Goal: Task Accomplishment & Management: Manage account settings

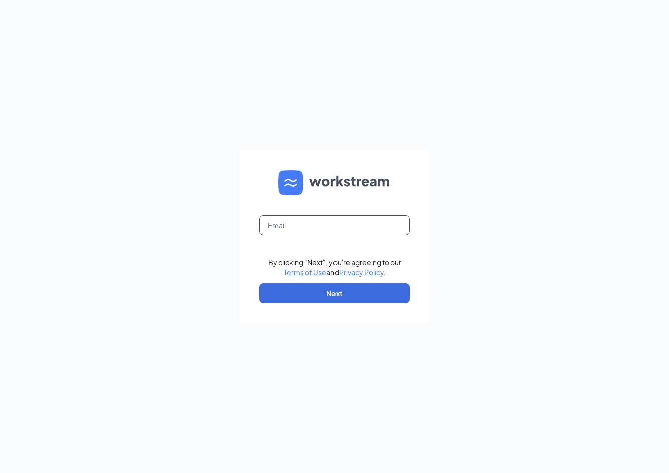
click at [374, 218] on input "text" at bounding box center [334, 225] width 150 height 20
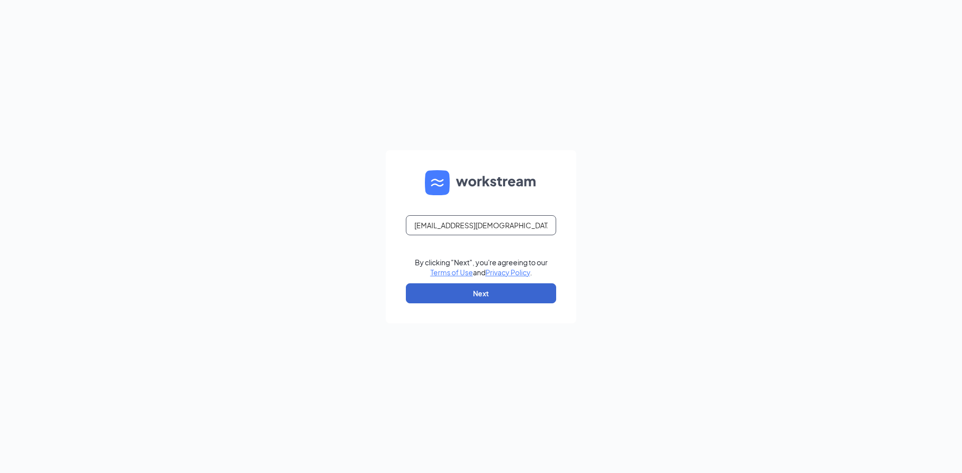
type input "[EMAIL_ADDRESS][DEMOGRAPHIC_DATA][DOMAIN_NAME]"
click at [531, 298] on button "Next" at bounding box center [481, 293] width 150 height 20
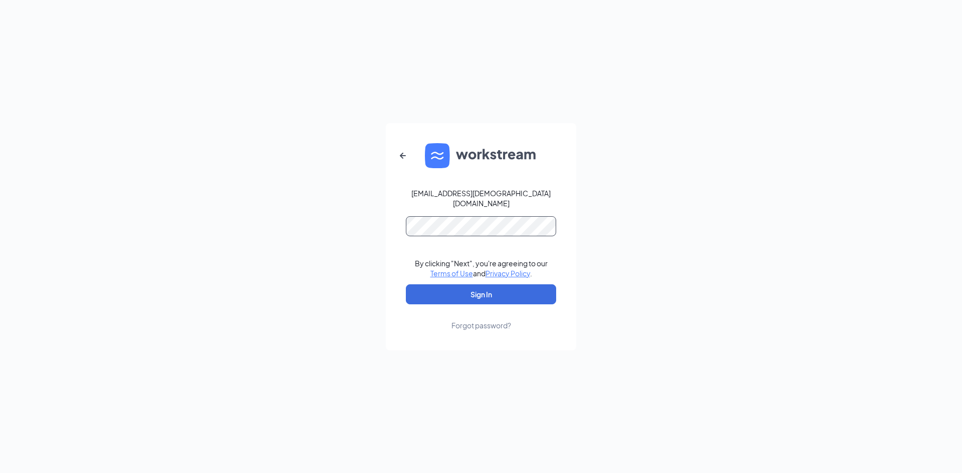
click at [406, 284] on button "Sign In" at bounding box center [481, 294] width 150 height 20
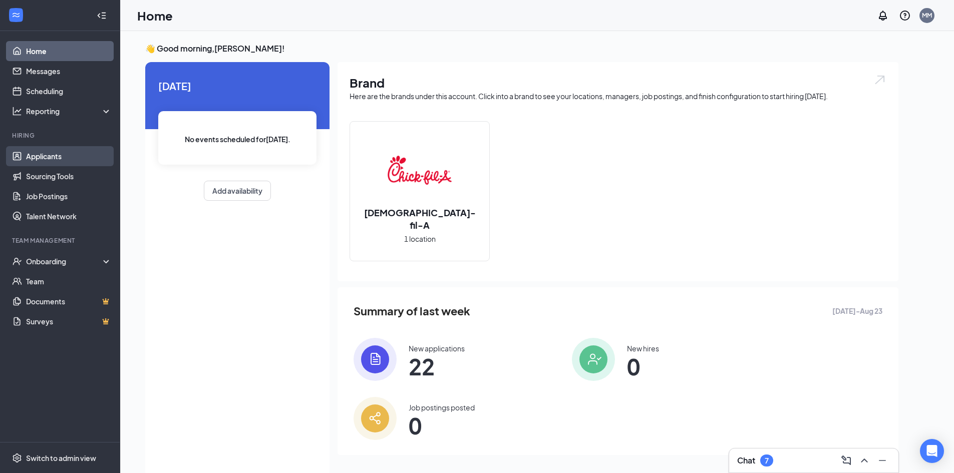
click at [68, 154] on link "Applicants" at bounding box center [69, 156] width 86 height 20
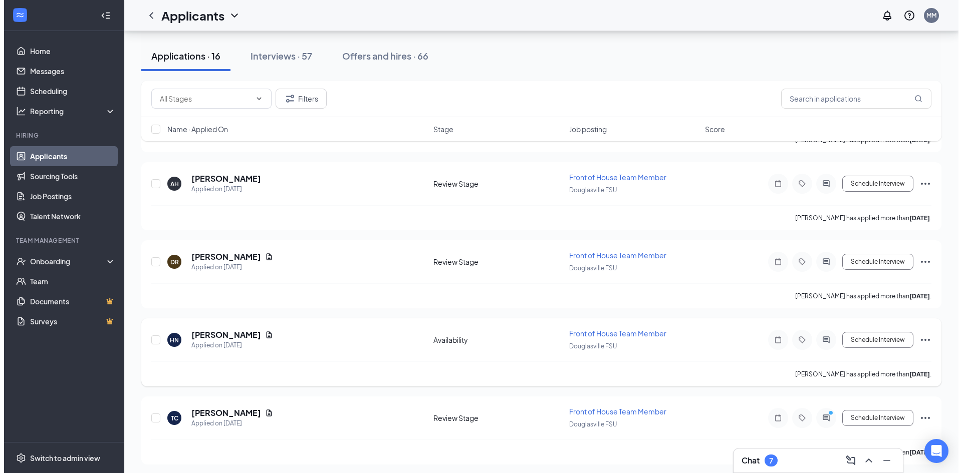
scroll to position [974, 0]
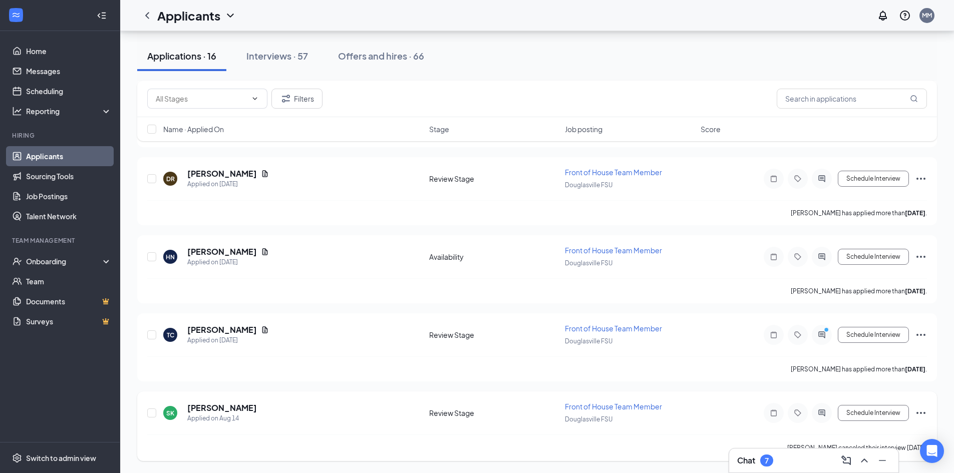
click at [249, 442] on div "[PERSON_NAME] canceled their interview [DATE]." at bounding box center [537, 448] width 780 height 27
click at [221, 408] on h5 "[PERSON_NAME]" at bounding box center [222, 408] width 70 height 11
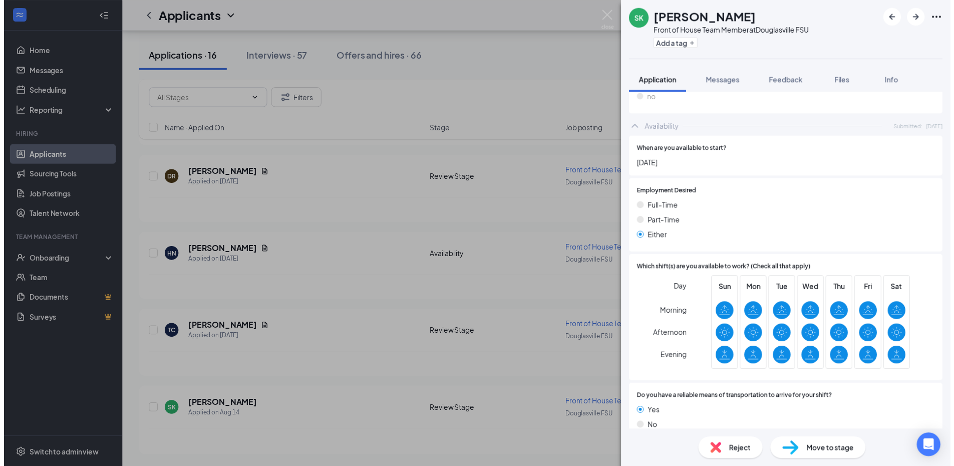
scroll to position [476, 0]
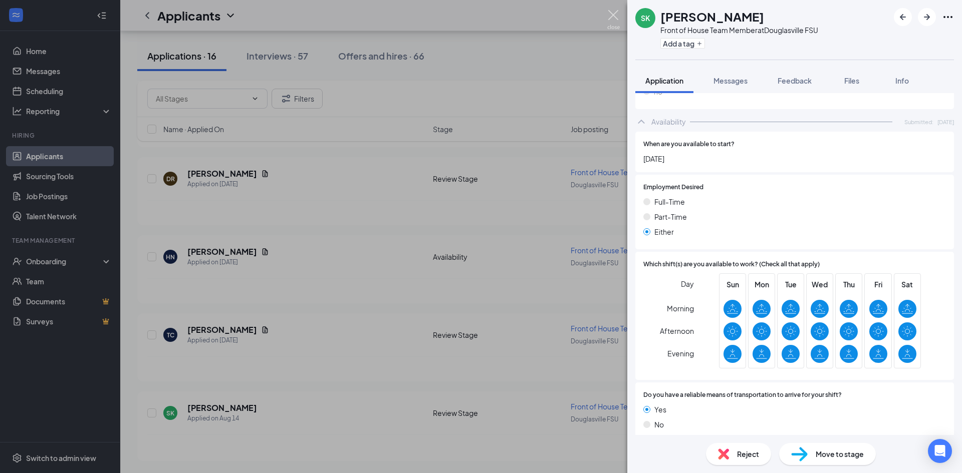
click at [609, 13] on img at bounding box center [613, 20] width 13 height 20
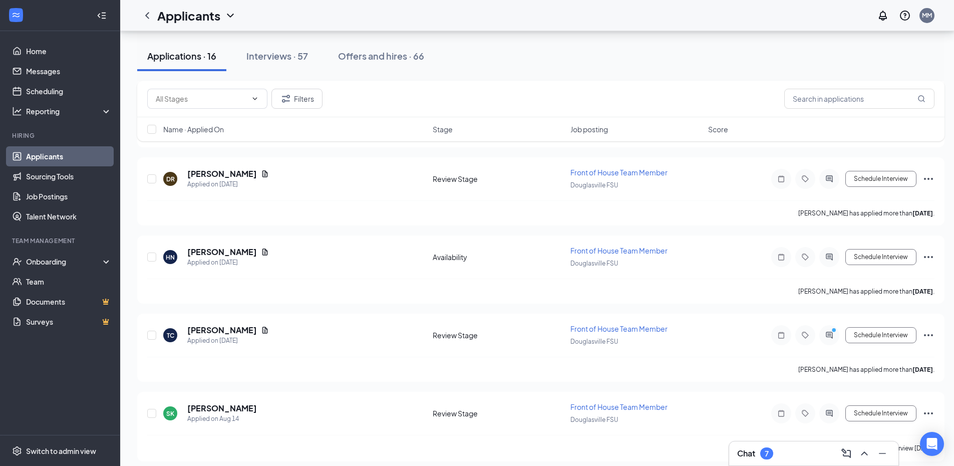
click at [789, 455] on div "Chat 7" at bounding box center [813, 453] width 153 height 16
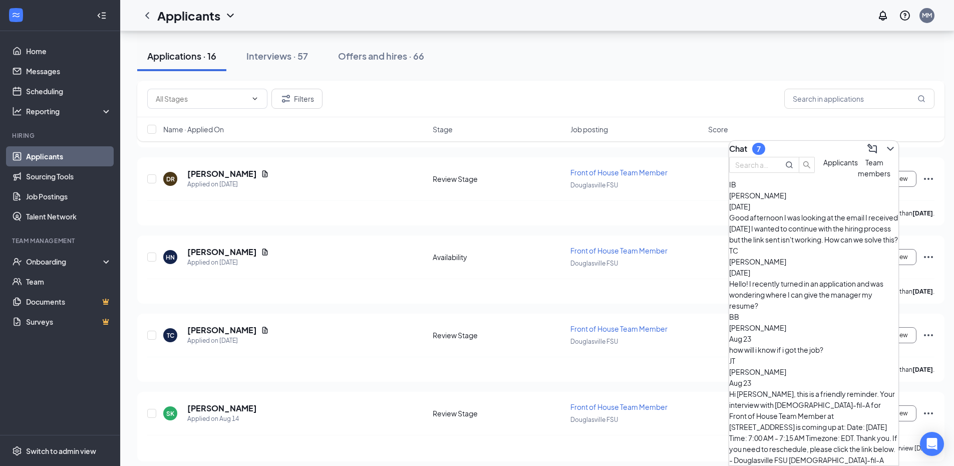
click at [816, 235] on div "Good afternoon I was looking at the email I received [DATE] I wanted to continu…" at bounding box center [813, 228] width 169 height 33
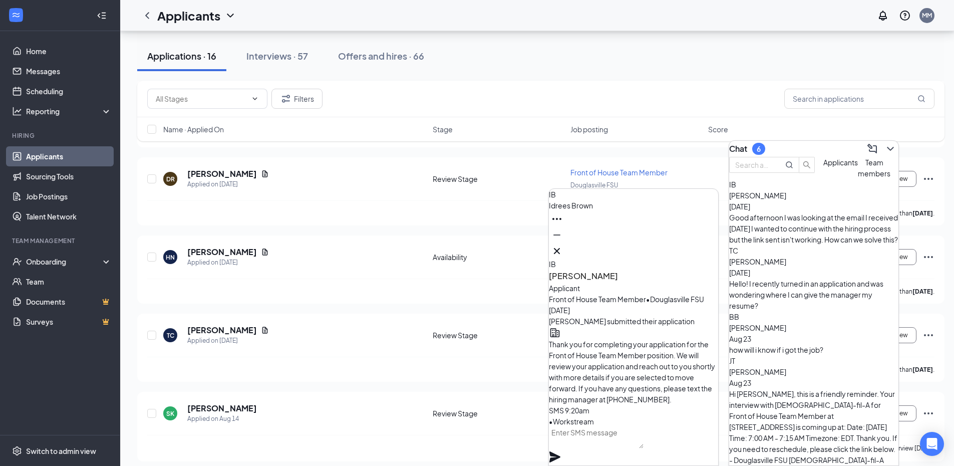
scroll to position [-97, 0]
click at [763, 254] on div "TC [PERSON_NAME] [DATE] Hello! I recently turned in an application and was wond…" at bounding box center [813, 278] width 169 height 66
click at [563, 245] on icon "Cross" at bounding box center [557, 251] width 12 height 12
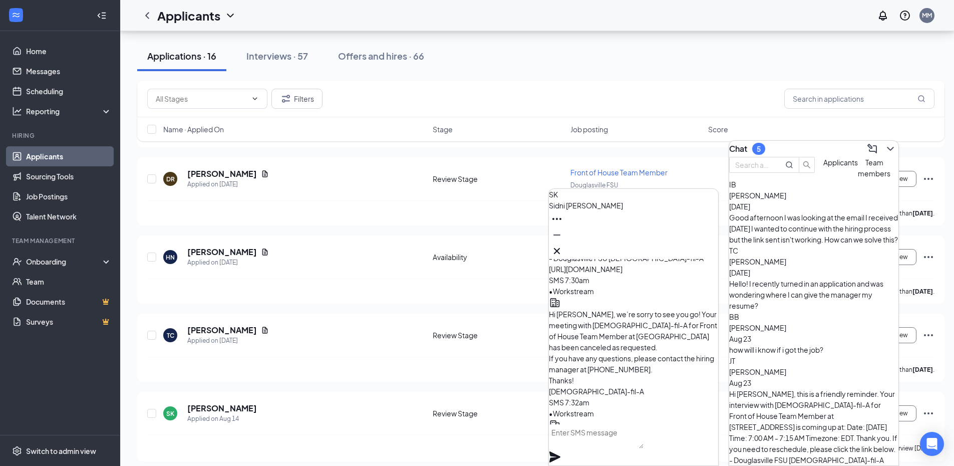
scroll to position [-501, 0]
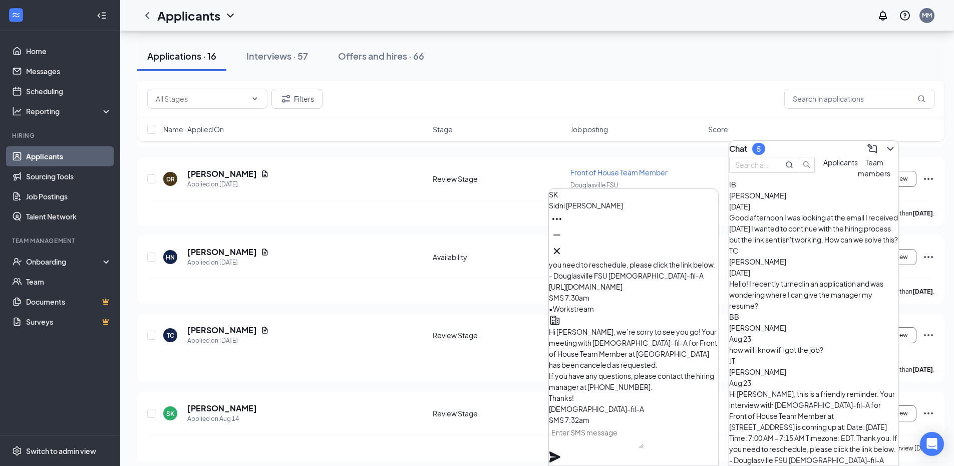
drag, startPoint x: 577, startPoint y: 312, endPoint x: 645, endPoint y: 377, distance: 93.9
click at [561, 436] on div "Good Evening , hope everything is well! We will be having open interviews [DATE…" at bounding box center [633, 475] width 169 height 78
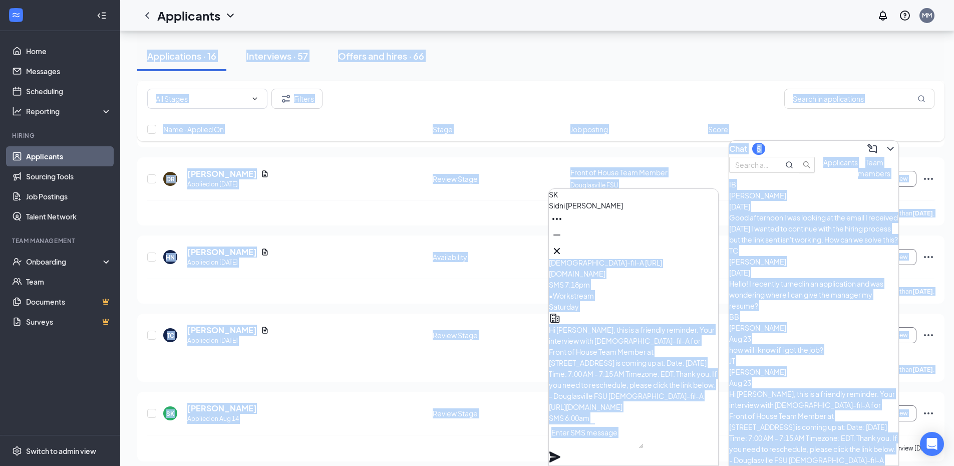
scroll to position [0, 0]
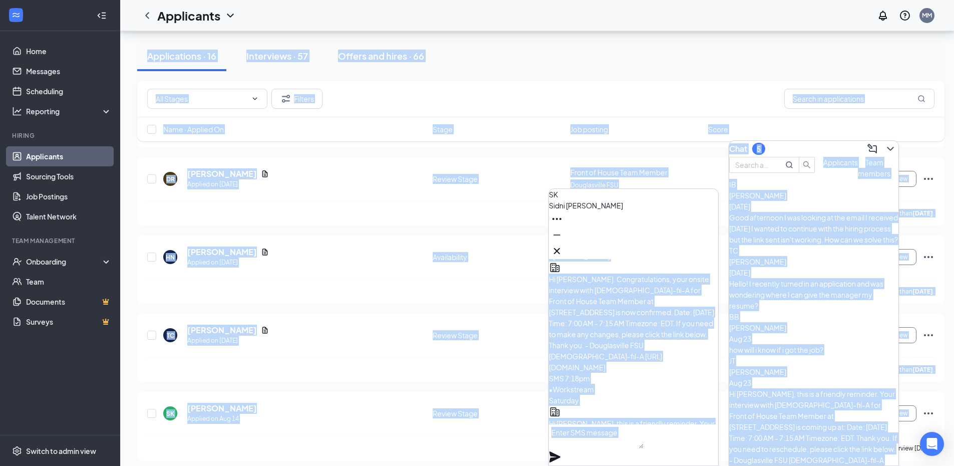
drag, startPoint x: 574, startPoint y: 310, endPoint x: 616, endPoint y: 283, distance: 49.3
click at [616, 283] on div "Hi [PERSON_NAME], this is a friendly reminder. Your interview with [DEMOGRAPHIC…" at bounding box center [633, 156] width 169 height 478
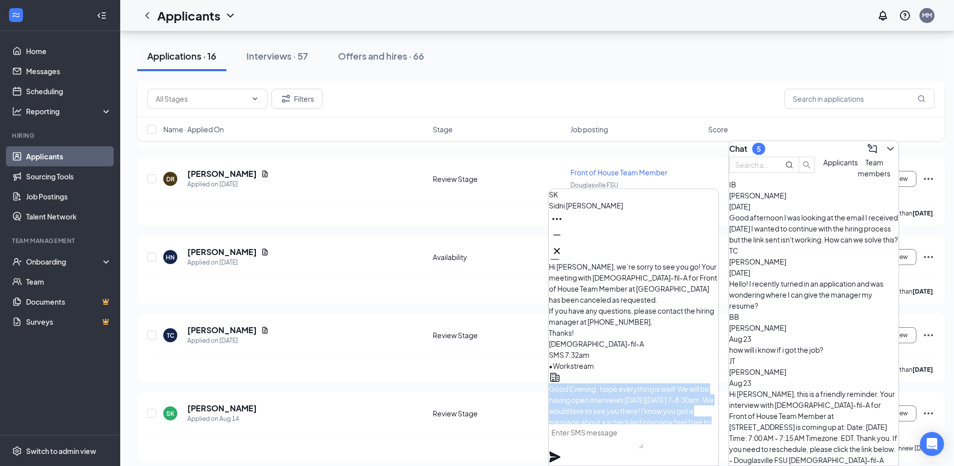
scroll to position [-459, 0]
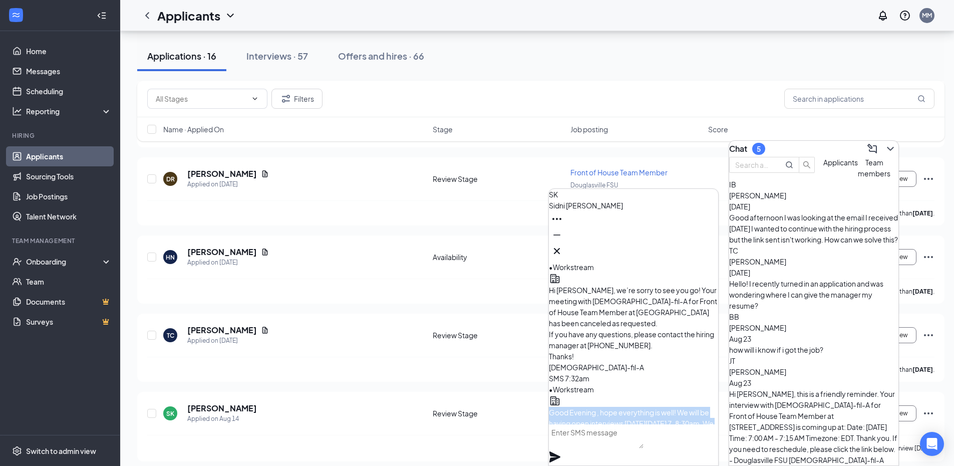
click at [688, 395] on div "Good Evening , hope everything is well! We will be having open interviews [DATE…" at bounding box center [633, 434] width 169 height 78
drag, startPoint x: 574, startPoint y: 267, endPoint x: 652, endPoint y: 368, distance: 126.4
click at [652, 407] on p "Good Evening , hope everything is well! We will be having open interviews [DATE…" at bounding box center [633, 440] width 169 height 66
copy span "Good Evening , hope everything is well! We will be having open interviews [DATE…"
click at [563, 248] on icon "Cross" at bounding box center [557, 251] width 12 height 12
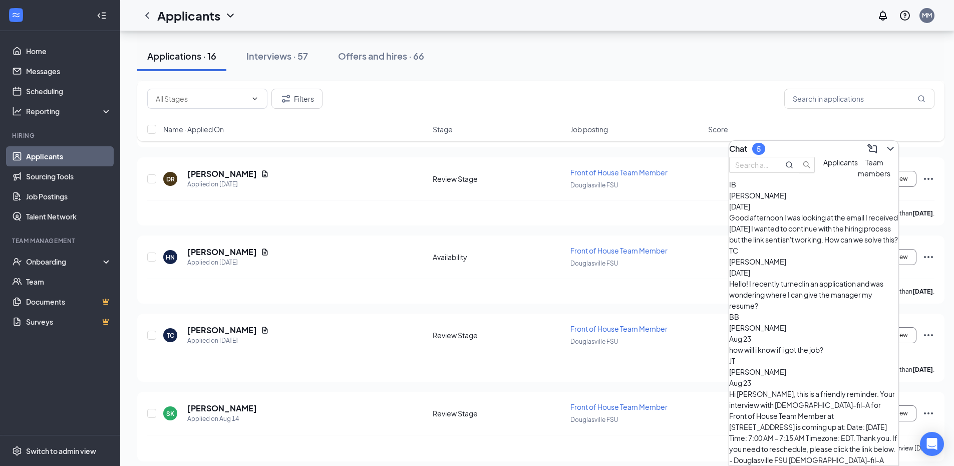
click at [786, 344] on div "how will i know if i got the job?" at bounding box center [813, 349] width 169 height 11
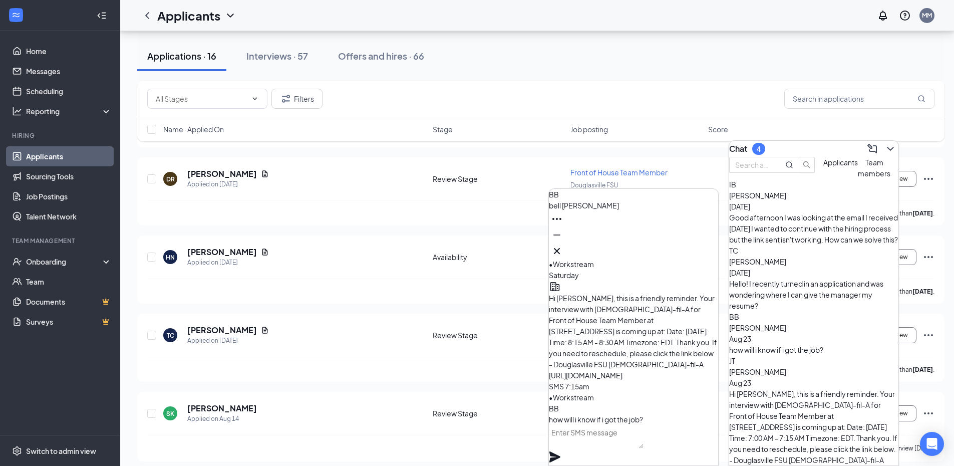
scroll to position [0, 0]
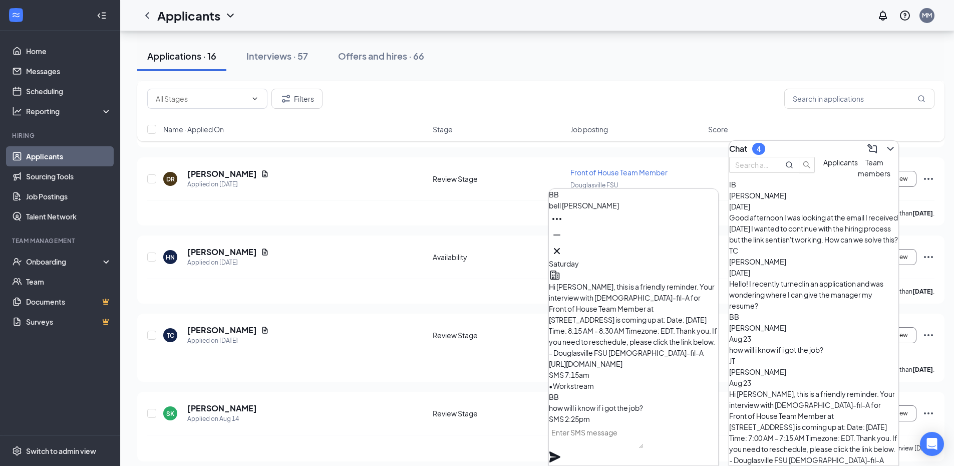
click at [790, 388] on div "Hi [PERSON_NAME], this is a friendly reminder. Your interview with [DEMOGRAPHIC…" at bounding box center [813, 432] width 169 height 88
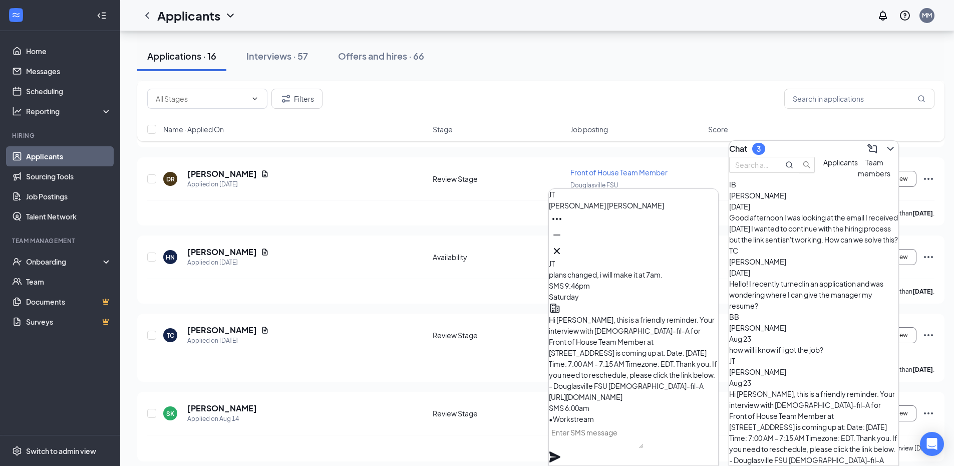
click at [888, 141] on button at bounding box center [890, 149] width 16 height 16
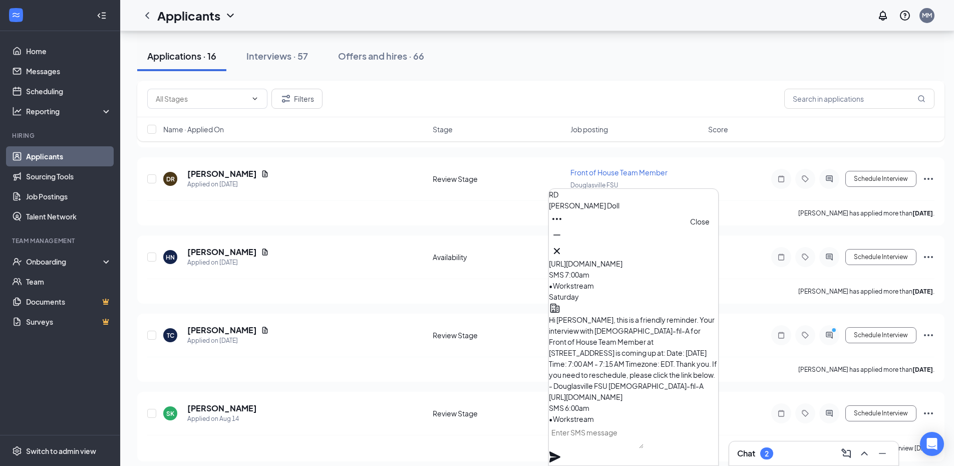
click at [563, 249] on icon "Cross" at bounding box center [557, 251] width 12 height 12
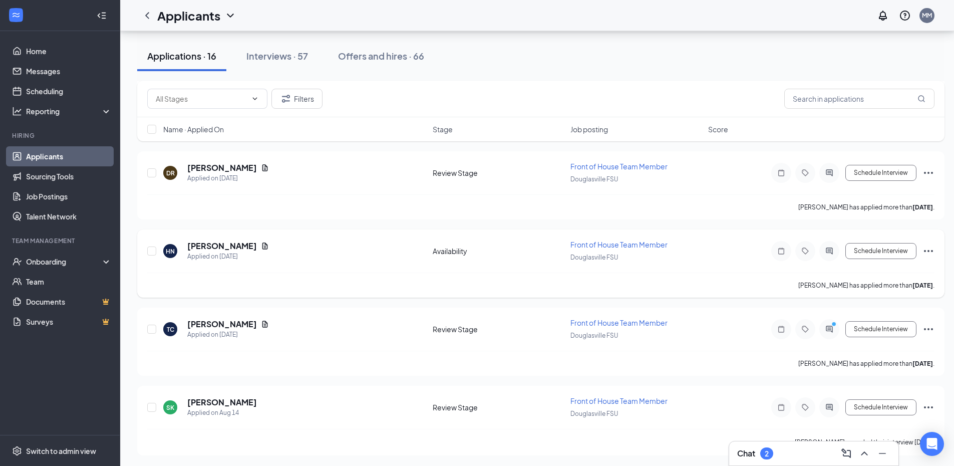
scroll to position [982, 0]
click at [237, 426] on div "SK [PERSON_NAME] Applied on [DATE] Review Stage Front of House Team Member Doug…" at bounding box center [540, 410] width 787 height 33
click at [211, 401] on h5 "[PERSON_NAME]" at bounding box center [222, 400] width 70 height 11
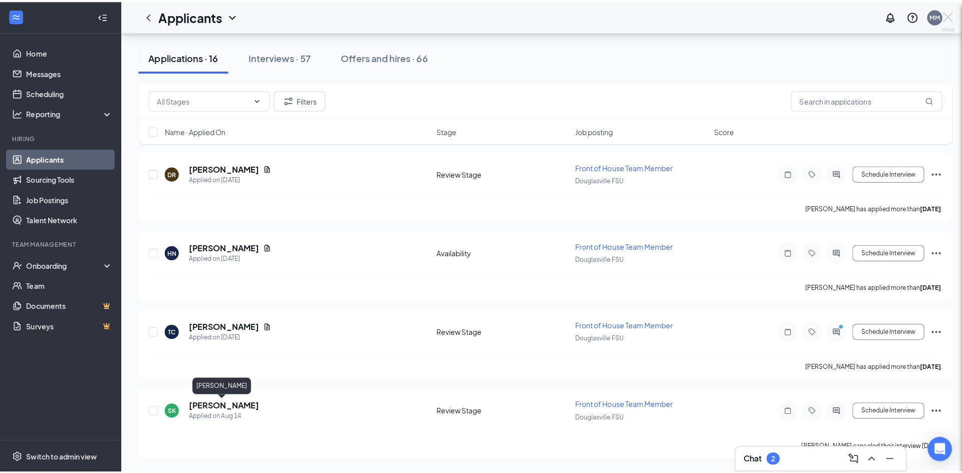
scroll to position [974, 0]
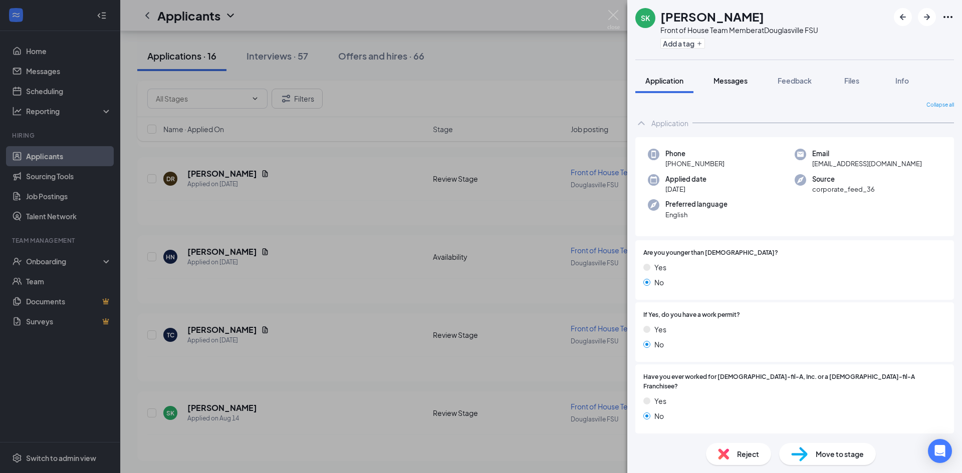
click at [732, 83] on span "Messages" at bounding box center [730, 80] width 34 height 9
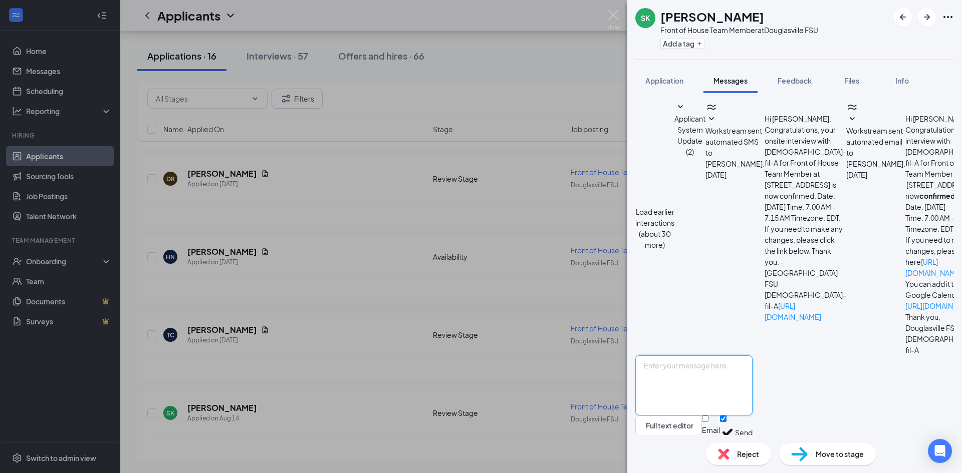
paste textarea "Good Evening , hope everything is well! We will be having open interviews [DATE…"
click at [722, 360] on textarea "Good Evening , hope everything is well! We will be having open interviews [DATE…" at bounding box center [693, 386] width 117 height 60
click at [730, 364] on textarea "Good Evening , hope everything is well! We will be having open interviews [DATE…" at bounding box center [693, 386] width 117 height 60
drag, startPoint x: 662, startPoint y: 352, endPoint x: 950, endPoint y: 395, distance: 290.7
click at [752, 395] on div "Good Evening , hope everything is well! We will be having open interviews [DATE…" at bounding box center [693, 403] width 117 height 95
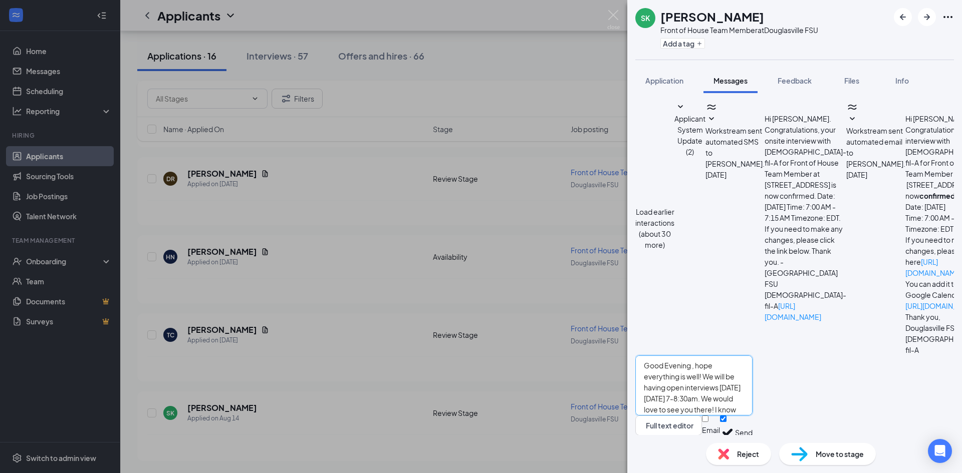
type textarea "Good Evening , hope everything is well! We will be having open interviews [DATE…"
click at [752, 417] on button "Send" at bounding box center [744, 433] width 18 height 35
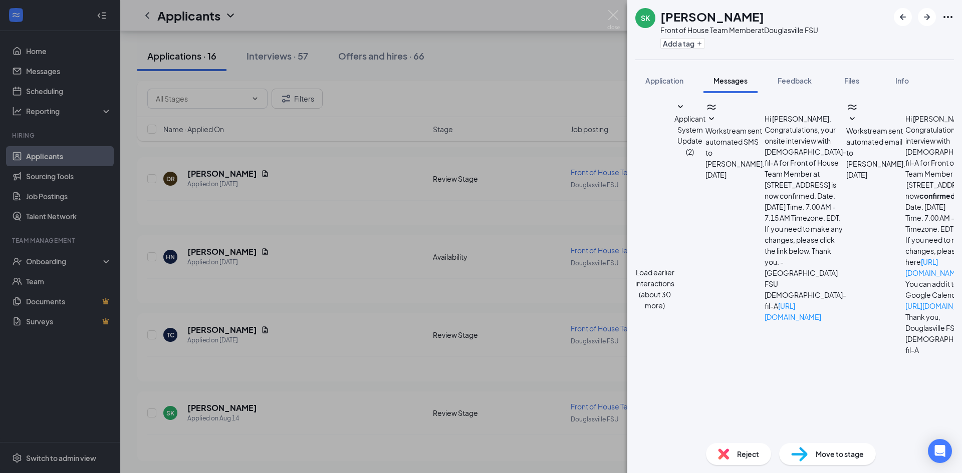
scroll to position [289, 0]
click at [675, 79] on span "Application" at bounding box center [664, 80] width 38 height 9
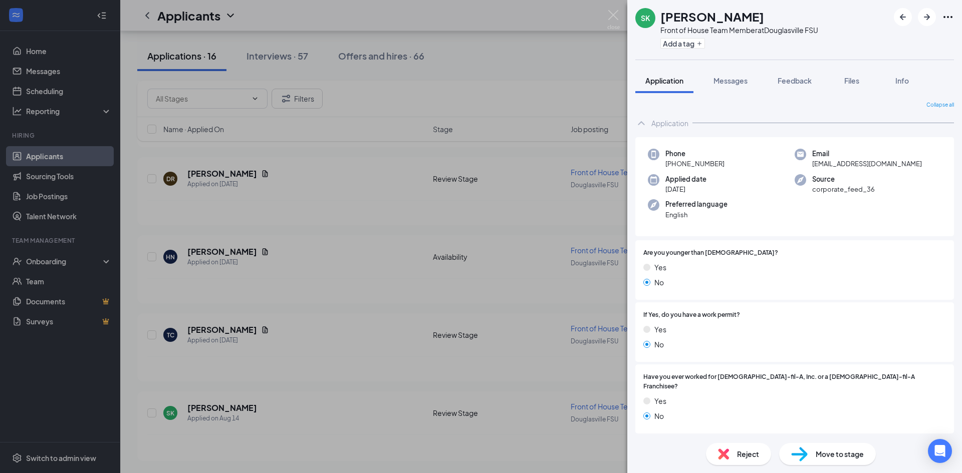
click at [843, 449] on span "Move to stage" at bounding box center [839, 454] width 48 height 11
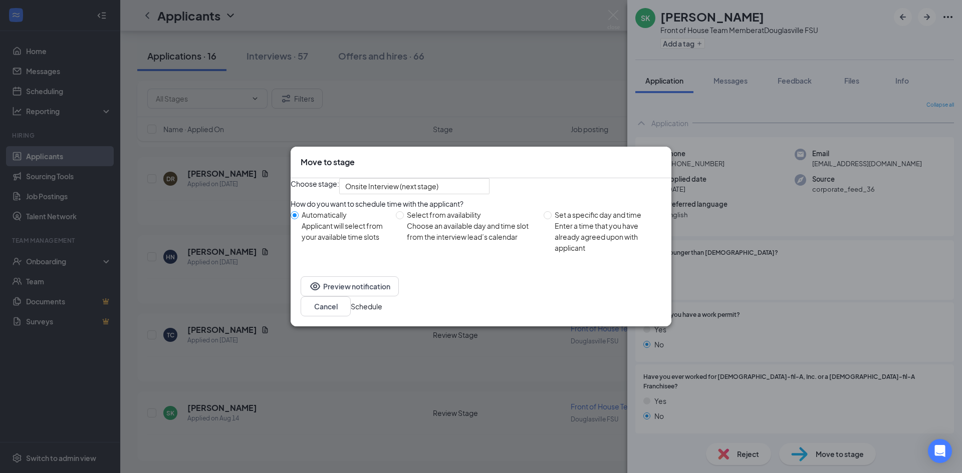
click at [425, 242] on div "Choose an available day and time slot from the interview lead’s calendar" at bounding box center [471, 231] width 129 height 22
click at [404, 219] on input "Select from availability Choose an available day and time slot from the intervi…" at bounding box center [400, 215] width 8 height 8
radio input "true"
radio input "false"
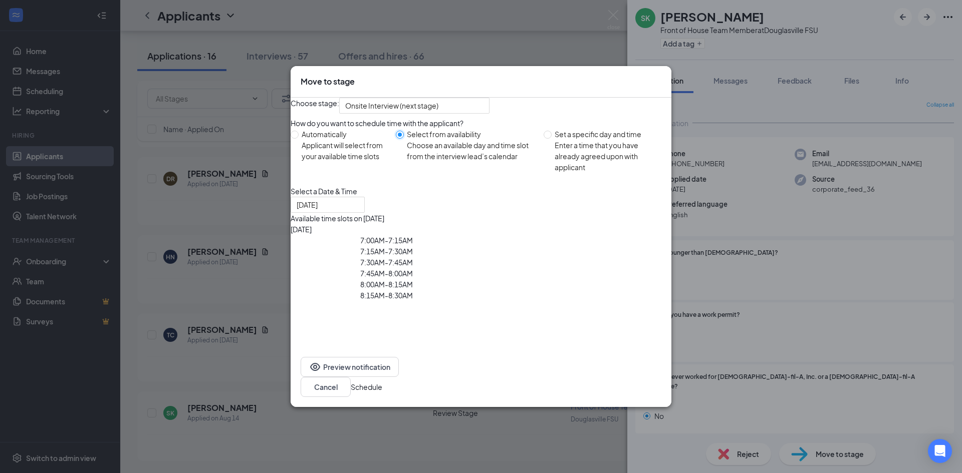
type input "[DATE]"
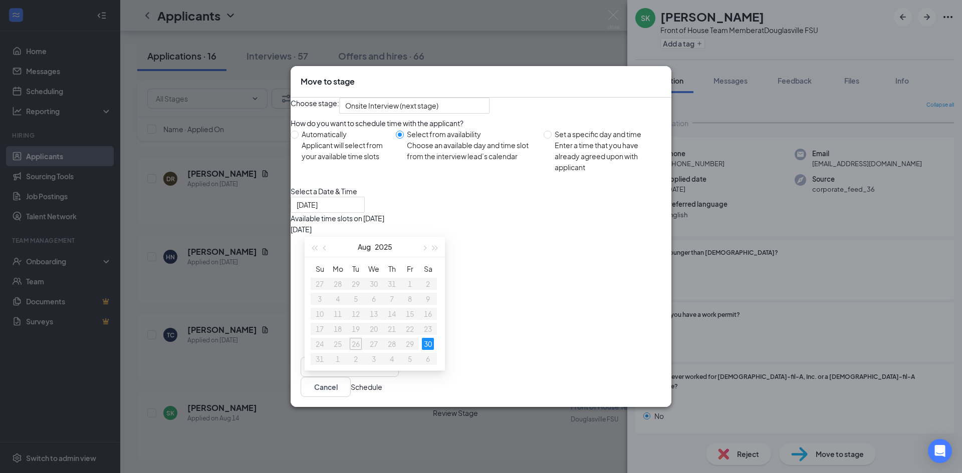
click at [482, 246] on div "7:00AM - 7:15AM" at bounding box center [386, 240] width 192 height 11
click at [382, 393] on button "Schedule" at bounding box center [367, 387] width 32 height 11
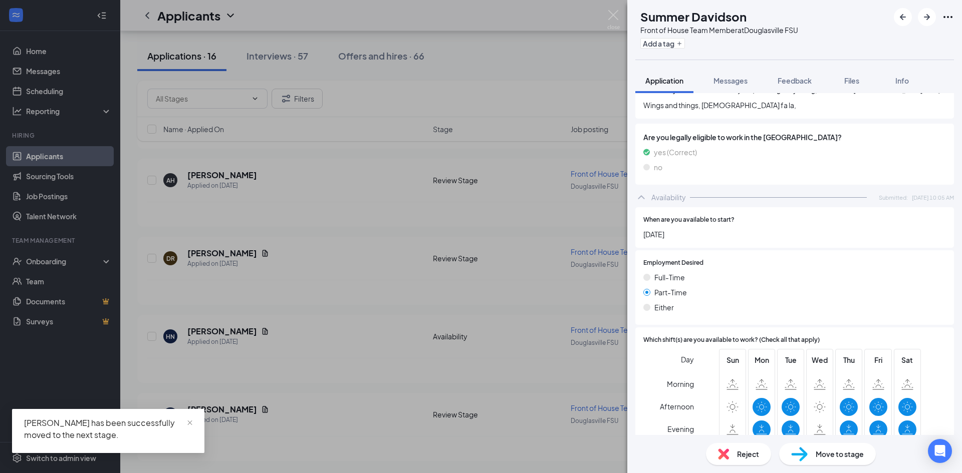
scroll to position [476, 0]
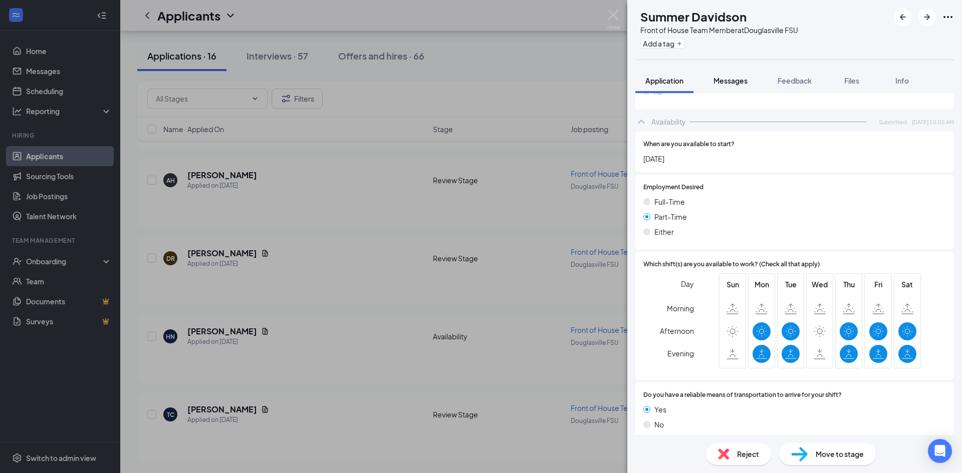
click at [731, 81] on span "Messages" at bounding box center [730, 80] width 34 height 9
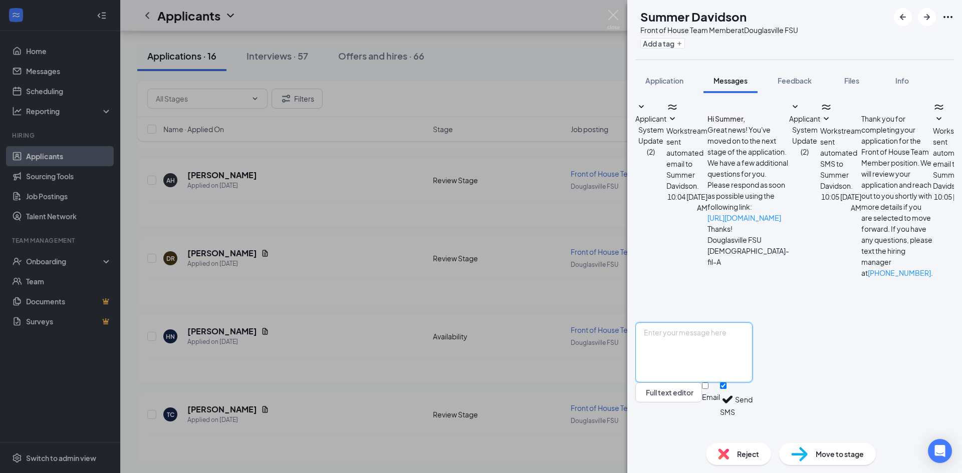
scroll to position [22, 0]
paste textarea "Good Evening , hope everything is well! We will be having open interviews [DATE…"
type textarea "Good Evening , hope everything is well! We will be having open interviews [DATE…"
click at [752, 417] on button "Send" at bounding box center [744, 400] width 18 height 35
click at [843, 460] on div "Move to stage" at bounding box center [827, 454] width 97 height 22
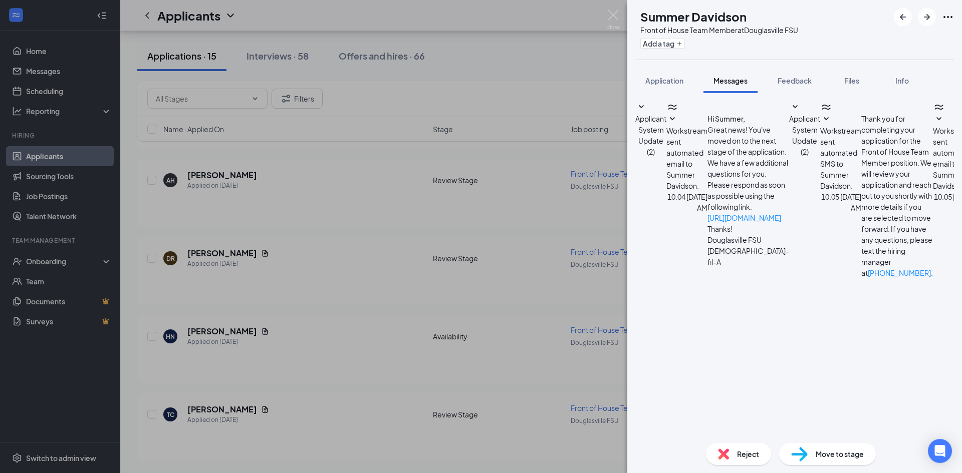
scroll to position [141, 0]
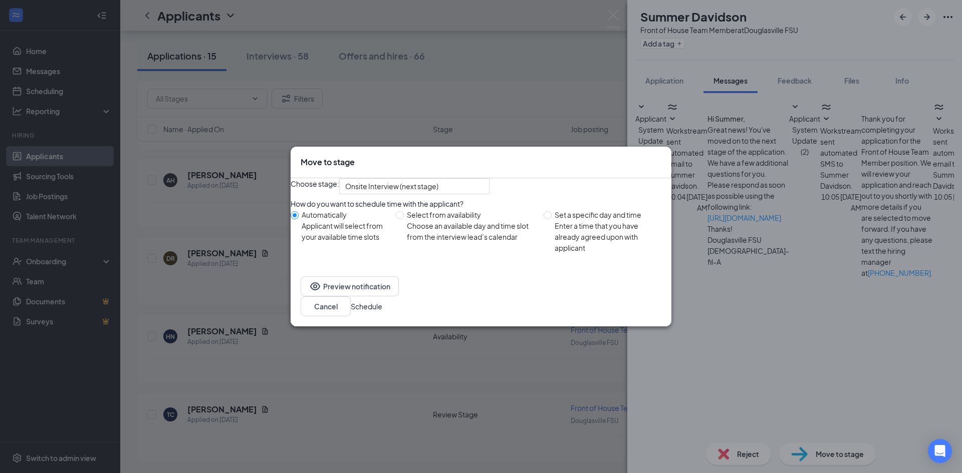
click at [444, 242] on div "Choose an available day and time slot from the interview lead’s calendar" at bounding box center [471, 231] width 129 height 22
click at [404, 219] on input "Select from availability Choose an available day and time slot from the intervi…" at bounding box center [400, 215] width 8 height 8
radio input "true"
radio input "false"
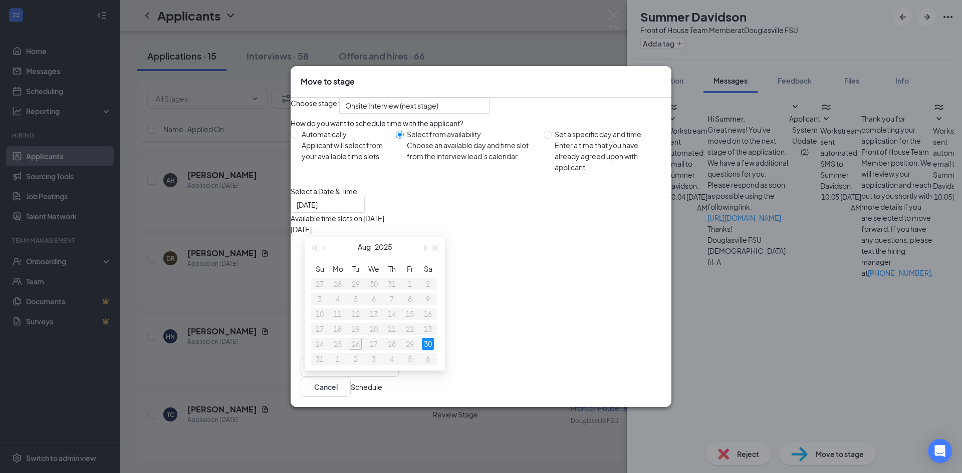
click at [482, 256] on div "7:15AM - 7:30AM" at bounding box center [386, 251] width 192 height 11
click at [382, 393] on button "Schedule" at bounding box center [367, 387] width 32 height 11
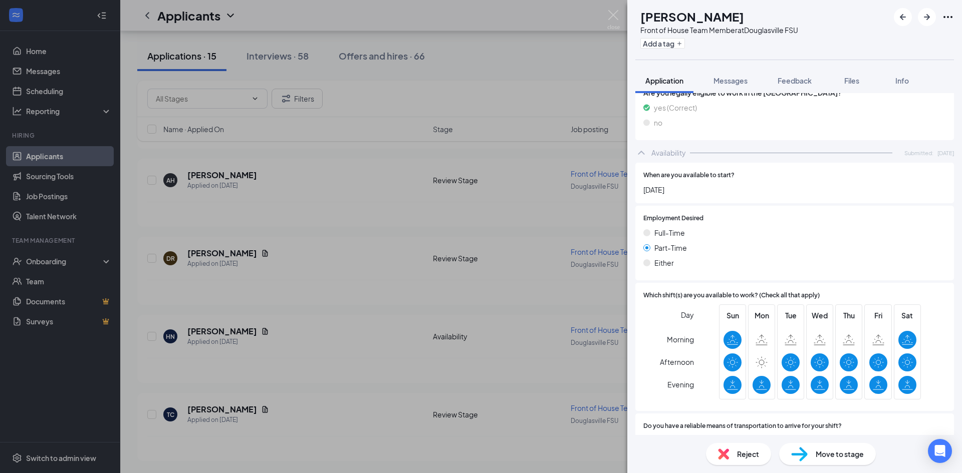
scroll to position [498, 0]
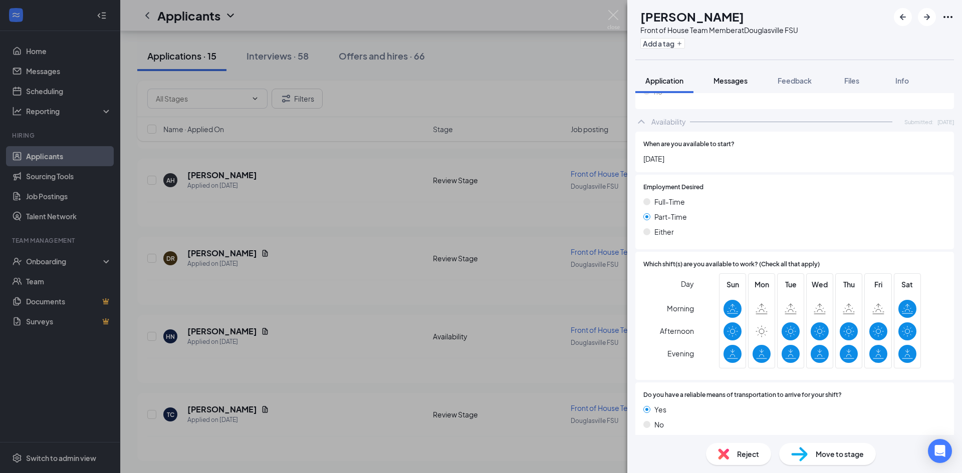
click at [736, 86] on button "Messages" at bounding box center [730, 80] width 54 height 25
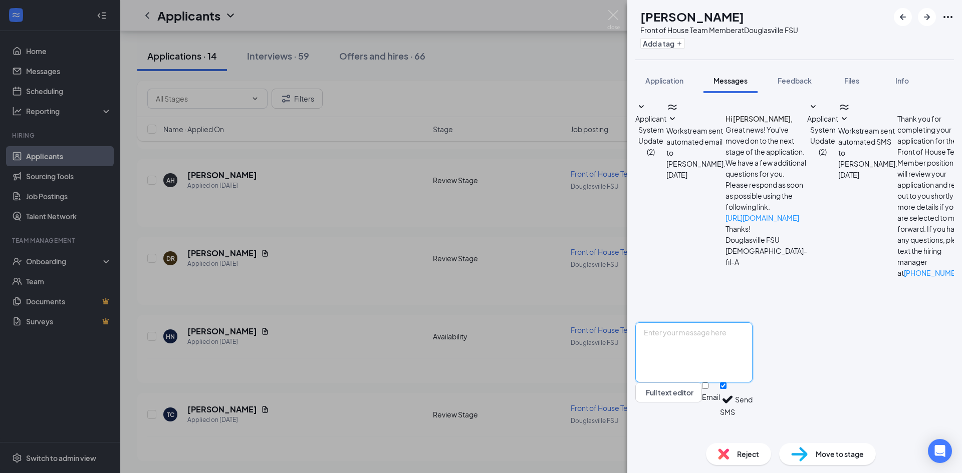
scroll to position [816, 0]
paste textarea "Good Evening , hope everything is well! We will be having open interviews [DATE…"
type textarea "Good Evening , hope everything is well! We will be having open interviews [DATE…"
click at [752, 416] on button "Send" at bounding box center [744, 400] width 18 height 35
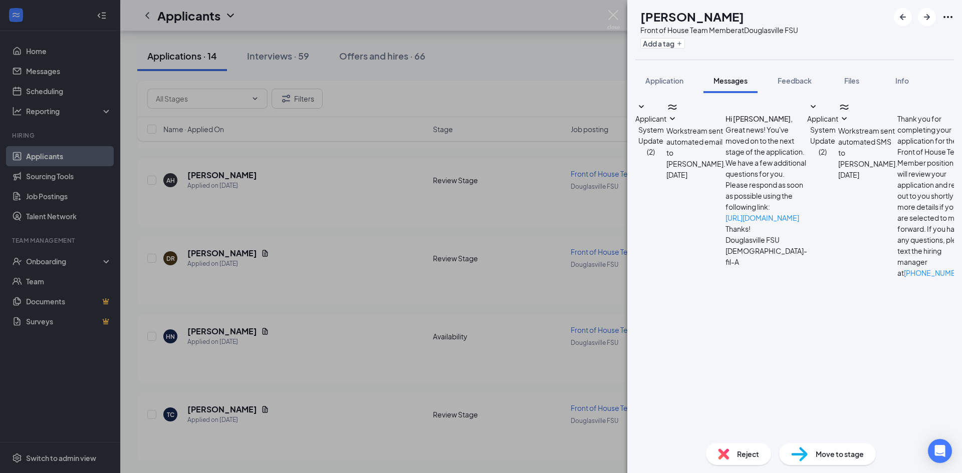
click at [847, 455] on span "Move to stage" at bounding box center [839, 454] width 48 height 11
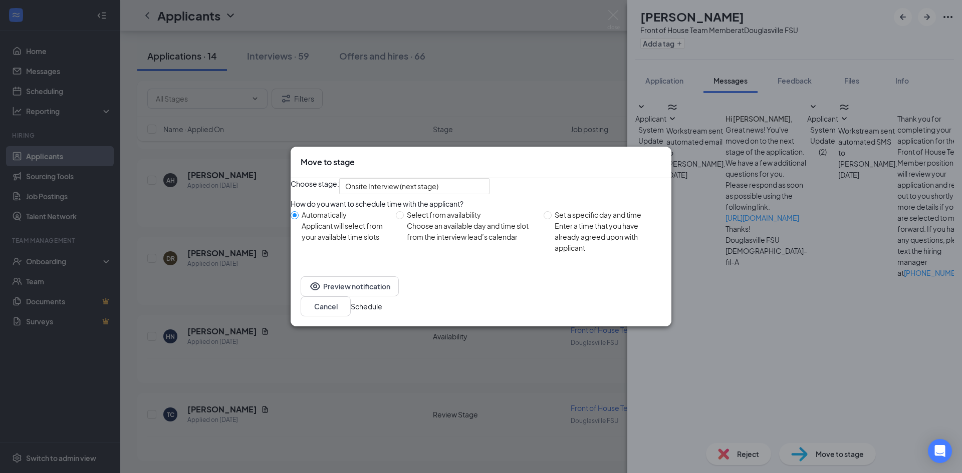
click at [433, 242] on div "Choose an available day and time slot from the interview lead’s calendar" at bounding box center [471, 231] width 129 height 22
click at [404, 219] on input "Select from availability Choose an available day and time slot from the intervi…" at bounding box center [400, 215] width 8 height 8
radio input "true"
radio input "false"
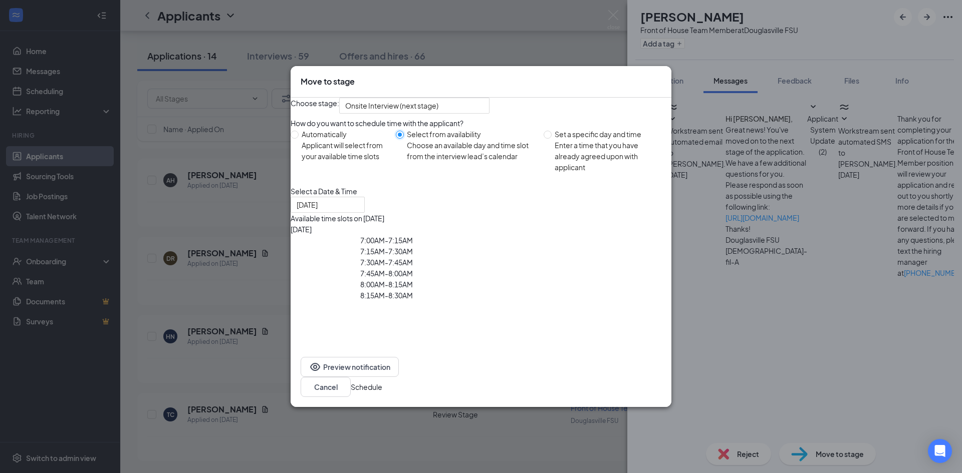
type input "[DATE]"
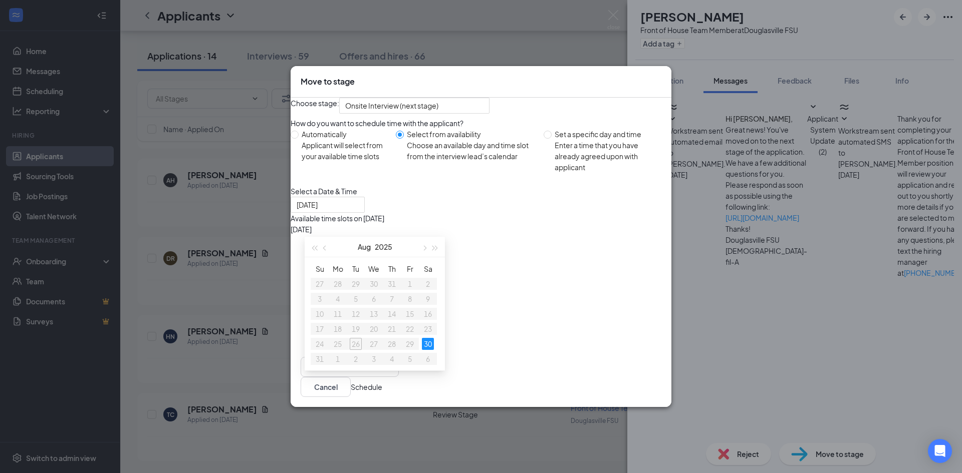
click at [482, 254] on div "7:15AM - 7:30AM" at bounding box center [386, 251] width 192 height 11
click at [382, 393] on button "Schedule" at bounding box center [367, 387] width 32 height 11
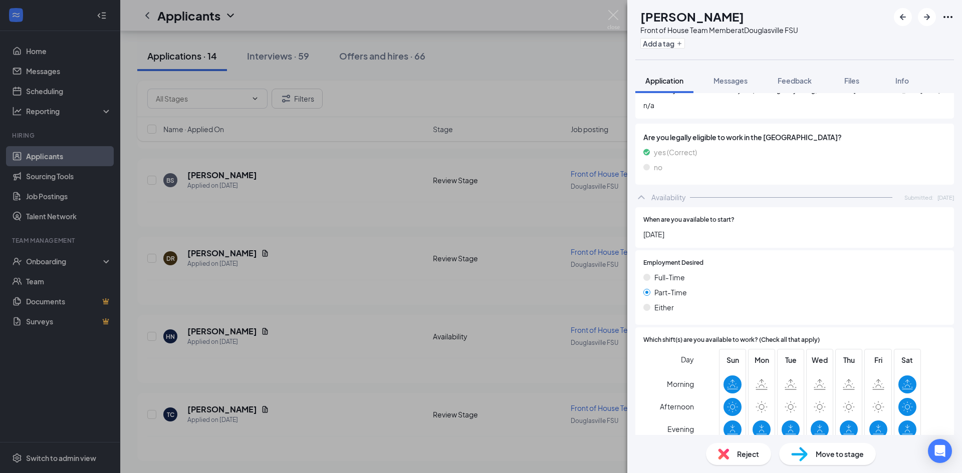
scroll to position [476, 0]
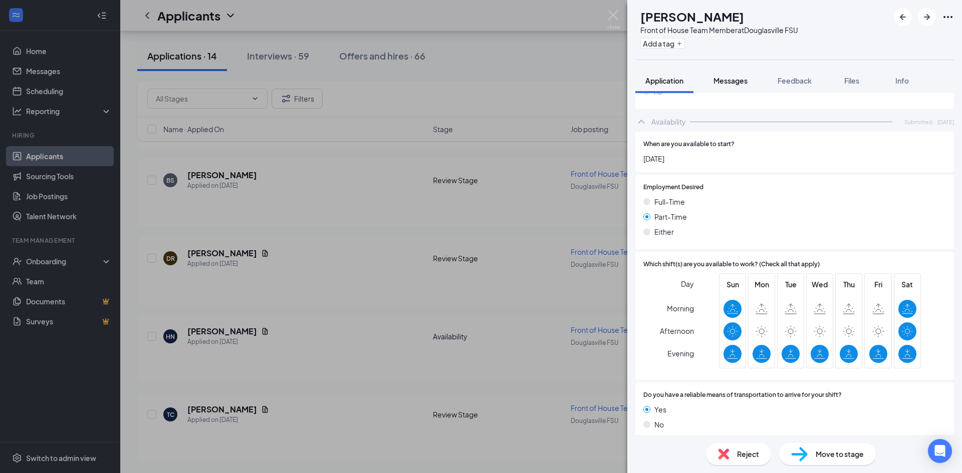
click at [715, 77] on span "Messages" at bounding box center [730, 80] width 34 height 9
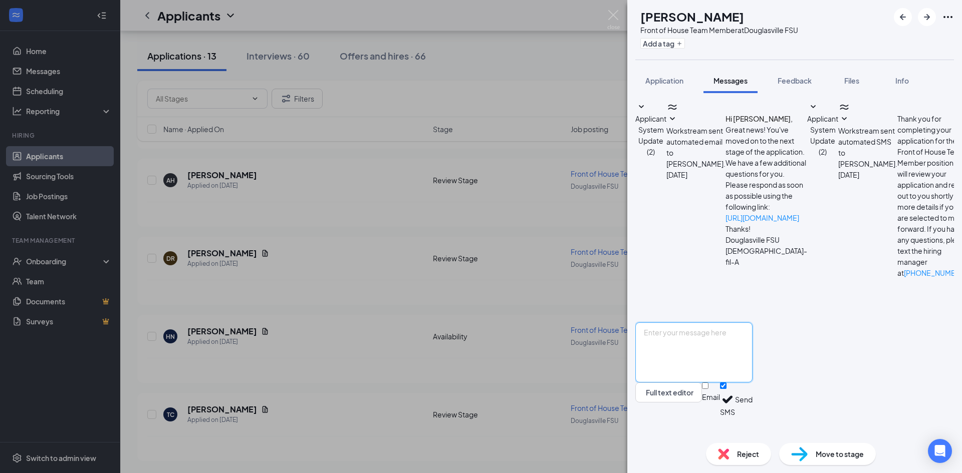
paste textarea "Good Evening , hope everything is well! We will be having open interviews [DATE…"
type textarea "Good Evening , hope everything is well! We will be having open interviews [DATE…"
click at [752, 417] on button "Send" at bounding box center [744, 400] width 18 height 35
click at [844, 458] on span "Move to stage" at bounding box center [839, 454] width 48 height 11
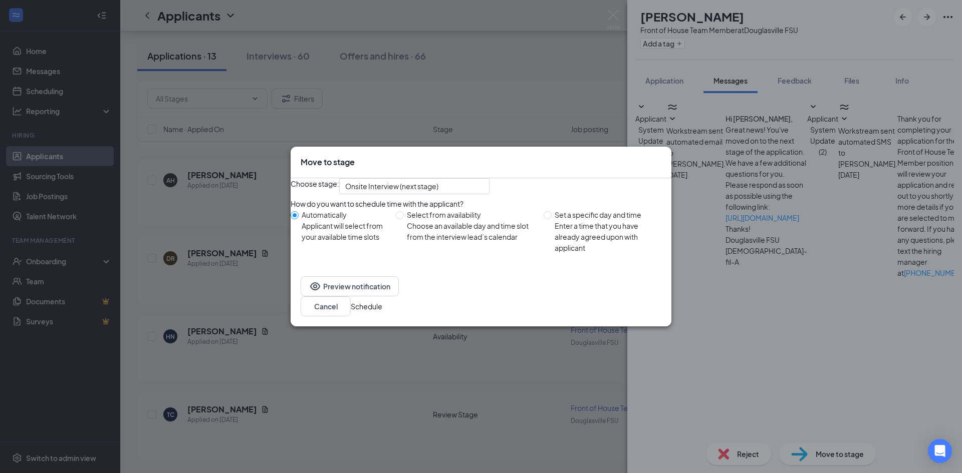
click at [428, 242] on div "Choose an available day and time slot from the interview lead’s calendar" at bounding box center [471, 231] width 129 height 22
click at [404, 219] on input "Select from availability Choose an available day and time slot from the intervi…" at bounding box center [400, 215] width 8 height 8
radio input "true"
radio input "false"
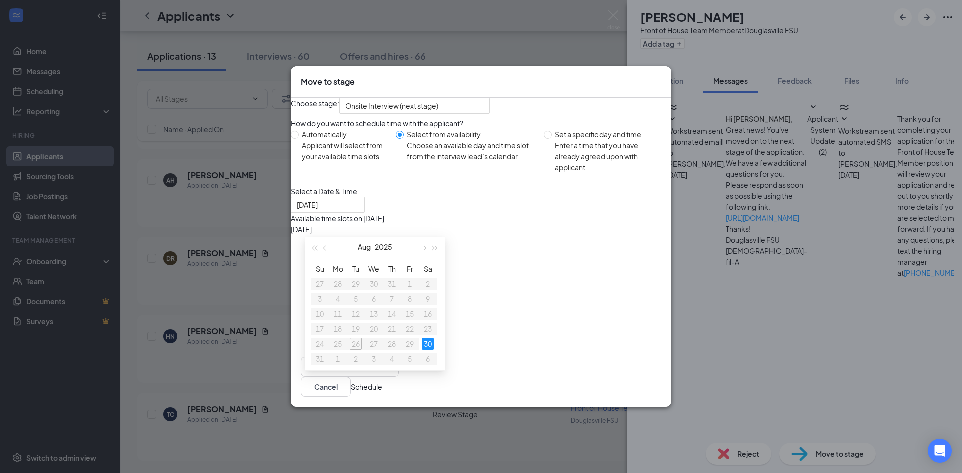
drag, startPoint x: 600, startPoint y: 254, endPoint x: 625, endPoint y: 302, distance: 53.8
click at [482, 254] on div "7:15AM - 7:30AM" at bounding box center [386, 251] width 192 height 11
click at [382, 393] on button "Schedule" at bounding box center [367, 387] width 32 height 11
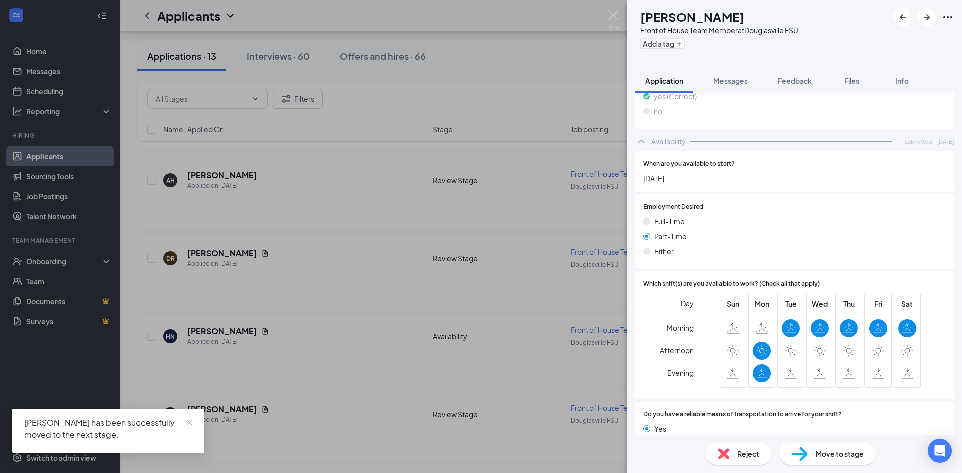
scroll to position [526, 0]
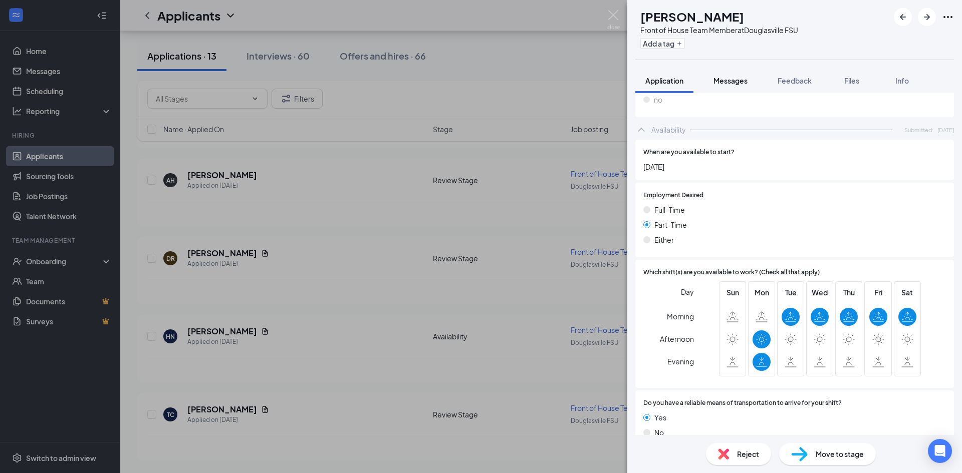
click at [725, 86] on button "Messages" at bounding box center [730, 80] width 54 height 25
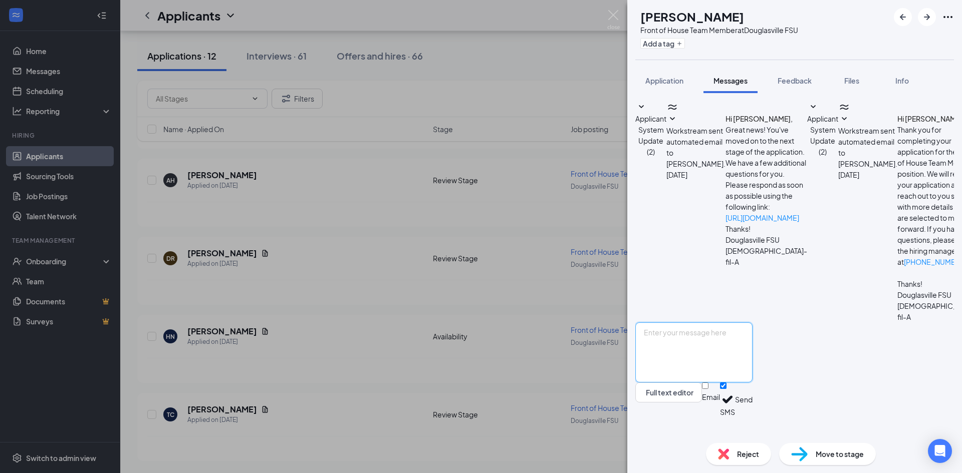
paste textarea "Good Evening , hope everything is well! We will be having open interviews [DATE…"
type textarea "Good Evening , hope everything is well! We will be having open interviews [DATE…"
click at [752, 417] on div "Good Evening , hope everything is well! We will be having open interviews [DATE…" at bounding box center [693, 370] width 117 height 95
click at [752, 417] on button "Send" at bounding box center [744, 400] width 18 height 35
click at [839, 459] on span "Move to stage" at bounding box center [839, 454] width 48 height 11
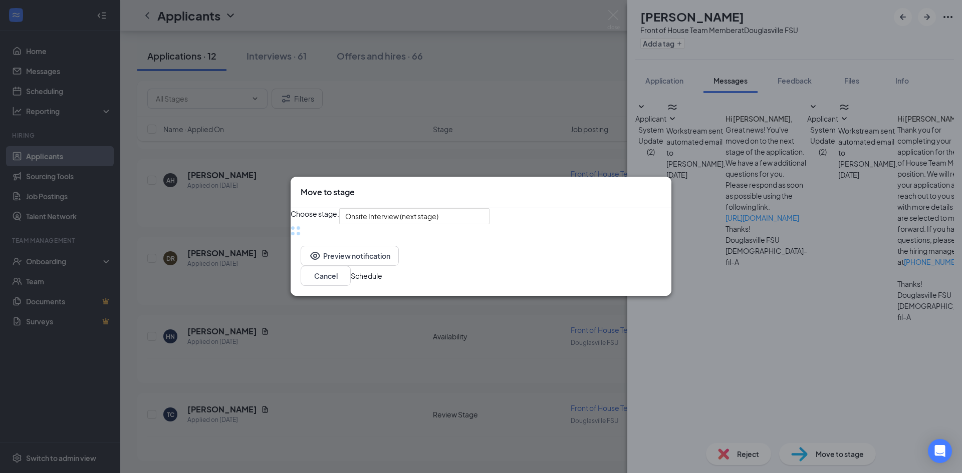
scroll to position [87, 0]
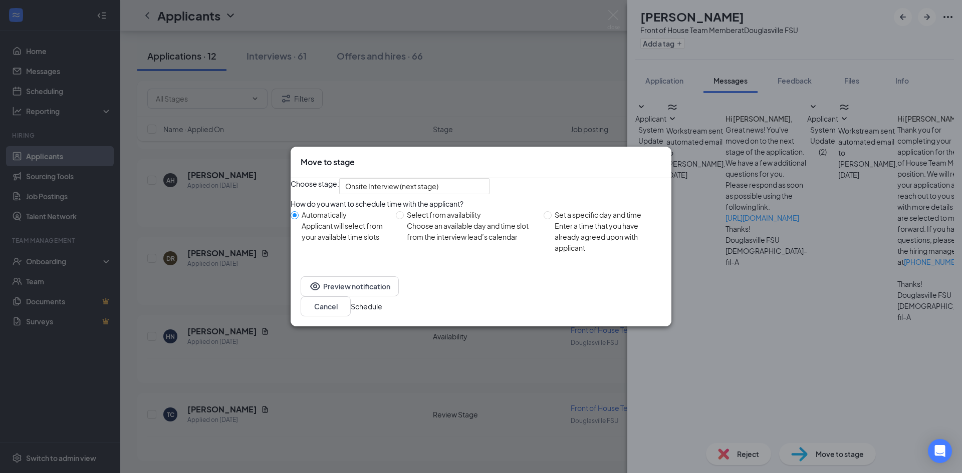
click at [478, 242] on div "Choose an available day and time slot from the interview lead’s calendar" at bounding box center [471, 231] width 129 height 22
click at [404, 219] on input "Select from availability Choose an available day and time slot from the intervi…" at bounding box center [400, 215] width 8 height 8
radio input "true"
radio input "false"
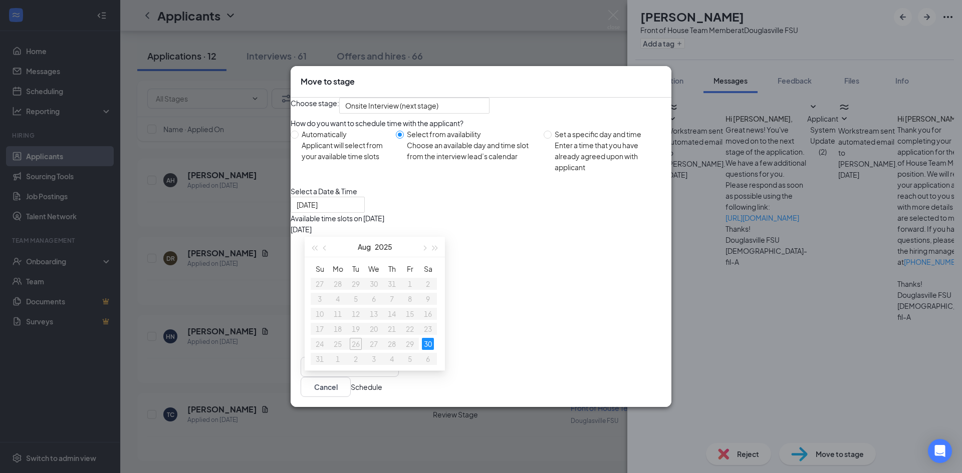
click at [482, 257] on div "7:15AM - 7:30AM" at bounding box center [386, 251] width 192 height 11
click at [382, 393] on button "Schedule" at bounding box center [367, 387] width 32 height 11
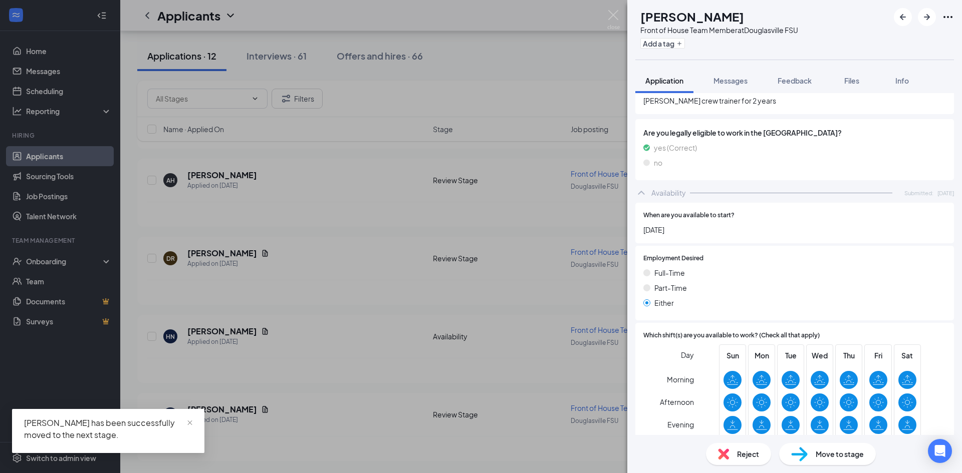
scroll to position [476, 0]
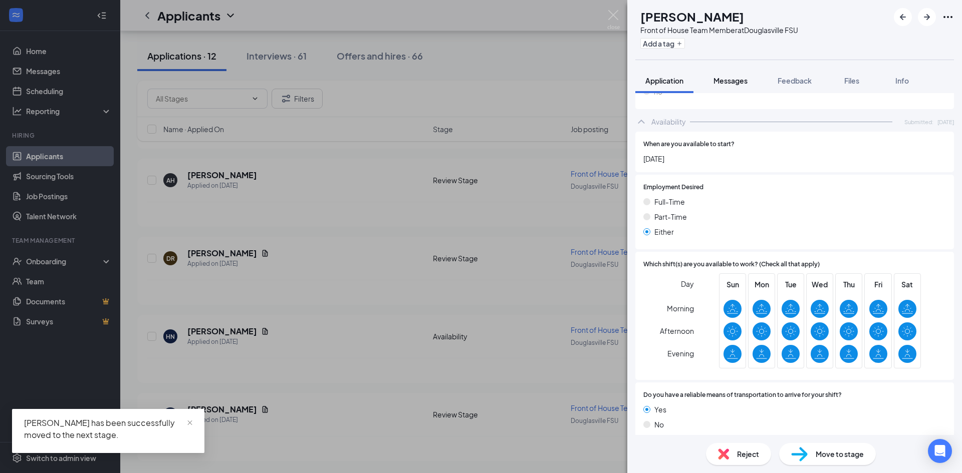
click at [728, 83] on span "Messages" at bounding box center [730, 80] width 34 height 9
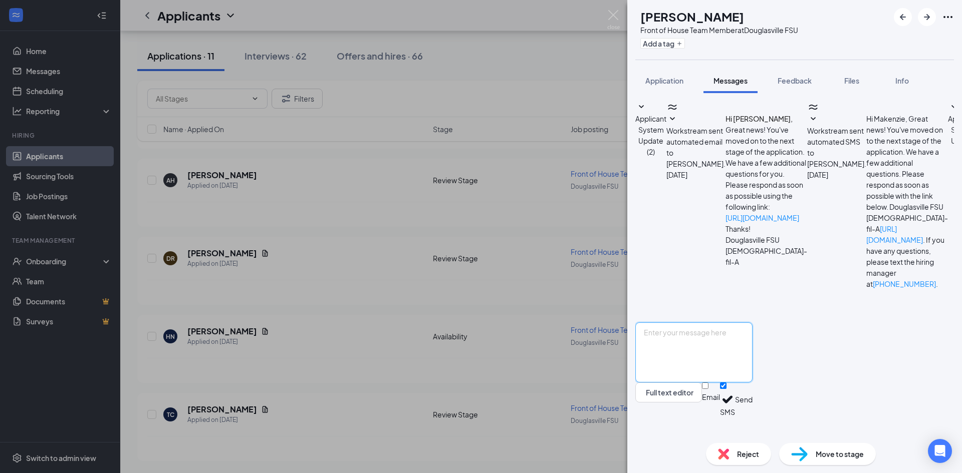
scroll to position [582, 0]
paste textarea "Good Evening , hope everything is well! We will be having open interviews [DATE…"
type textarea "Good Evening , hope everything is well! We will be having open interviews [DATE…"
click at [752, 417] on button "Send" at bounding box center [744, 400] width 18 height 35
click at [839, 458] on span "Move to stage" at bounding box center [839, 454] width 48 height 11
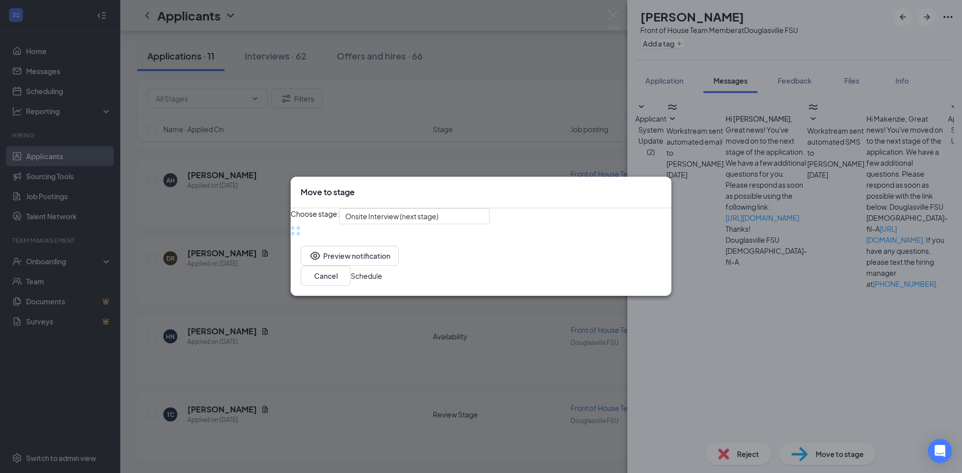
scroll to position [134, 0]
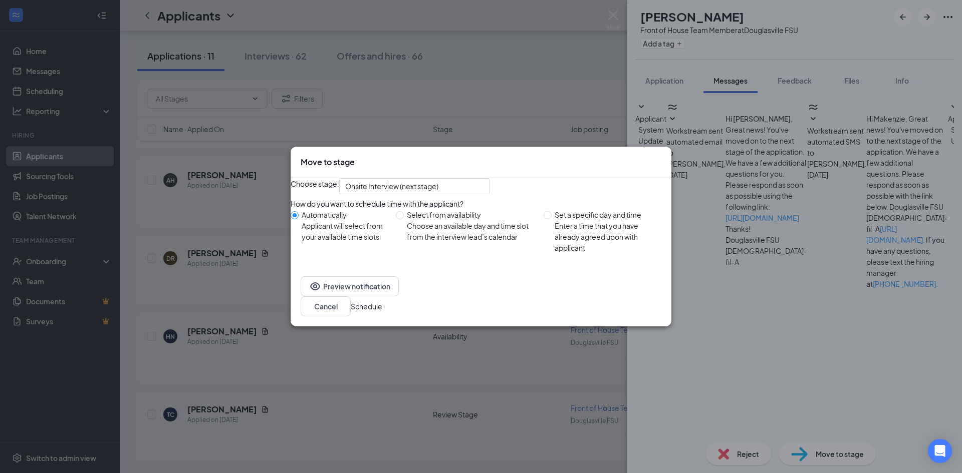
click at [458, 242] on div "Choose an available day and time slot from the interview lead’s calendar" at bounding box center [471, 231] width 129 height 22
click at [404, 219] on input "Select from availability Choose an available day and time slot from the intervi…" at bounding box center [400, 215] width 8 height 8
radio input "true"
radio input "false"
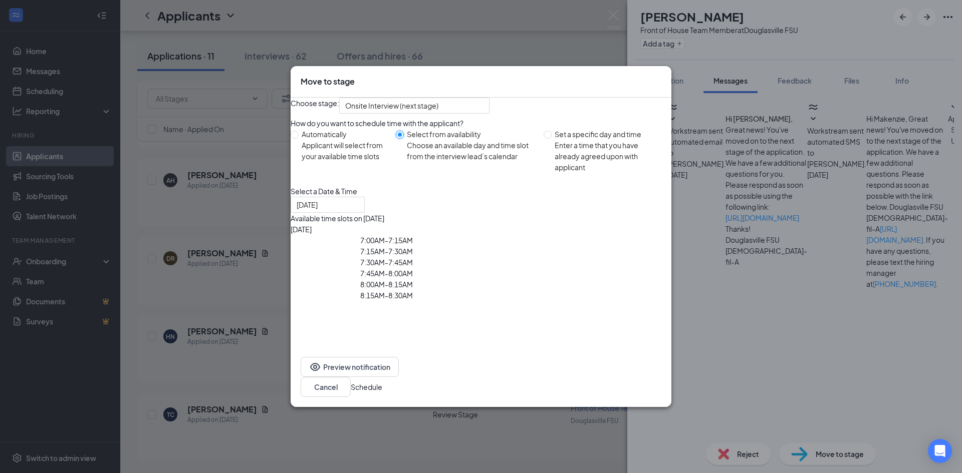
type input "[DATE]"
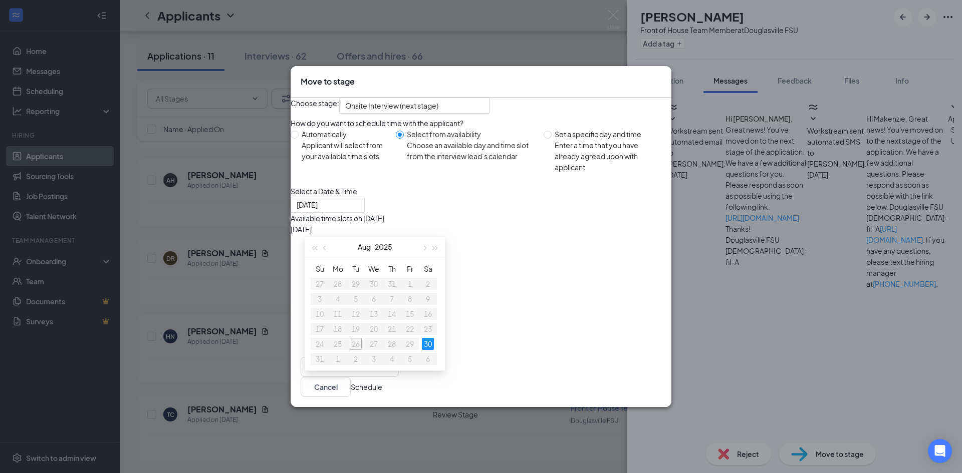
drag, startPoint x: 602, startPoint y: 253, endPoint x: 602, endPoint y: 266, distance: 13.0
click at [482, 257] on div "7:15AM - 7:30AM" at bounding box center [386, 251] width 192 height 11
click at [382, 393] on button "Schedule" at bounding box center [367, 387] width 32 height 11
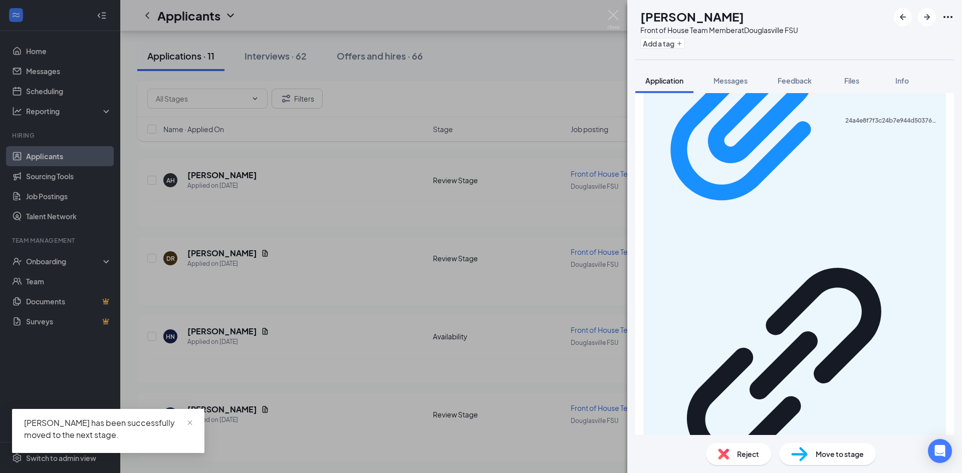
scroll to position [531, 0]
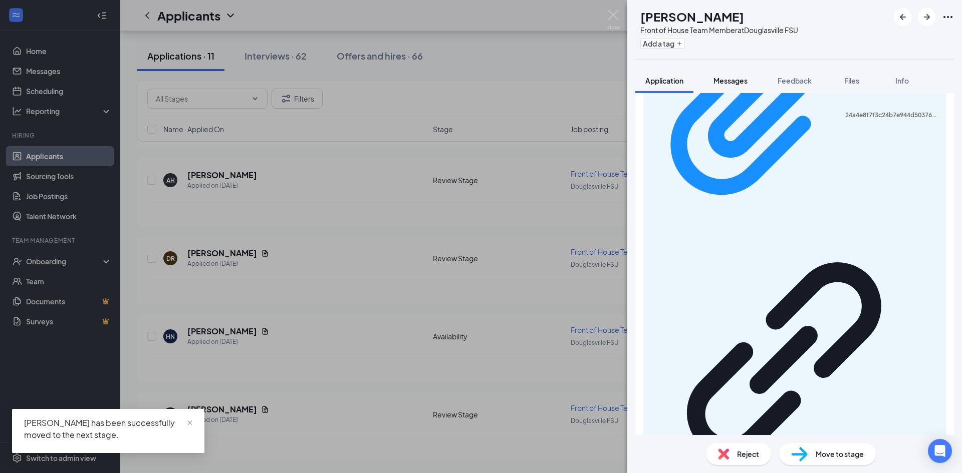
click at [727, 83] on span "Messages" at bounding box center [730, 80] width 34 height 9
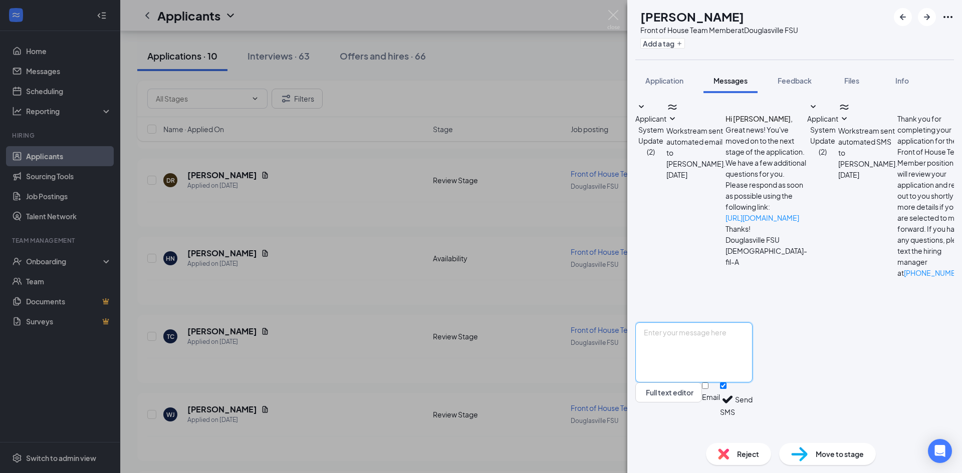
paste textarea "Good Evening , hope everything is well! We will be having open interviews [DATE…"
type textarea "Good Evening , hope everything is well! We will be having open interviews [DATE…"
click at [752, 417] on button "Send" at bounding box center [744, 400] width 18 height 35
click at [836, 455] on span "Move to stage" at bounding box center [839, 454] width 48 height 11
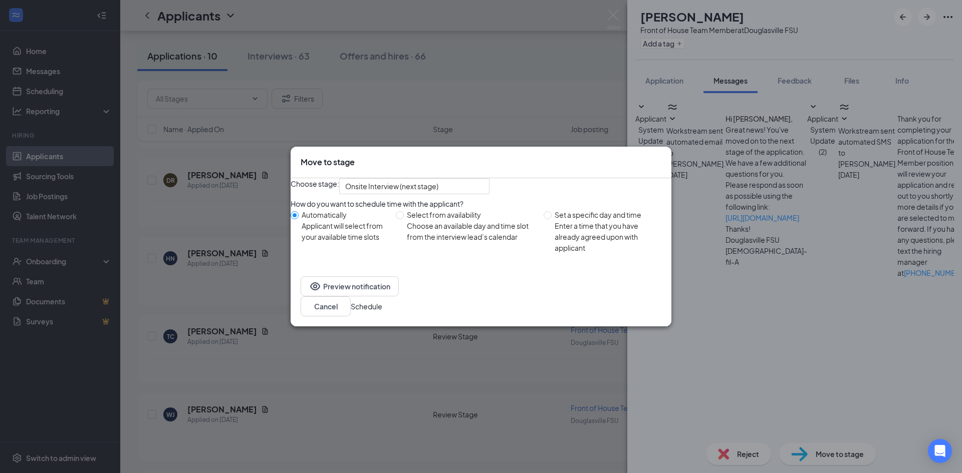
click at [427, 242] on div "Choose an available day and time slot from the interview lead’s calendar" at bounding box center [471, 231] width 129 height 22
click at [404, 219] on input "Select from availability Choose an available day and time slot from the intervi…" at bounding box center [400, 215] width 8 height 8
radio input "true"
radio input "false"
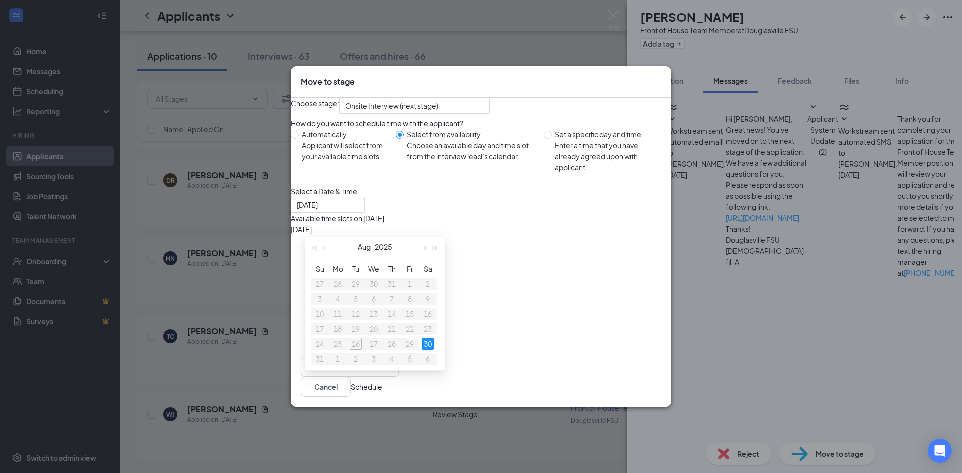
click at [482, 252] on div "7:15AM - 7:30AM" at bounding box center [386, 251] width 192 height 11
click at [382, 393] on button "Schedule" at bounding box center [367, 387] width 32 height 11
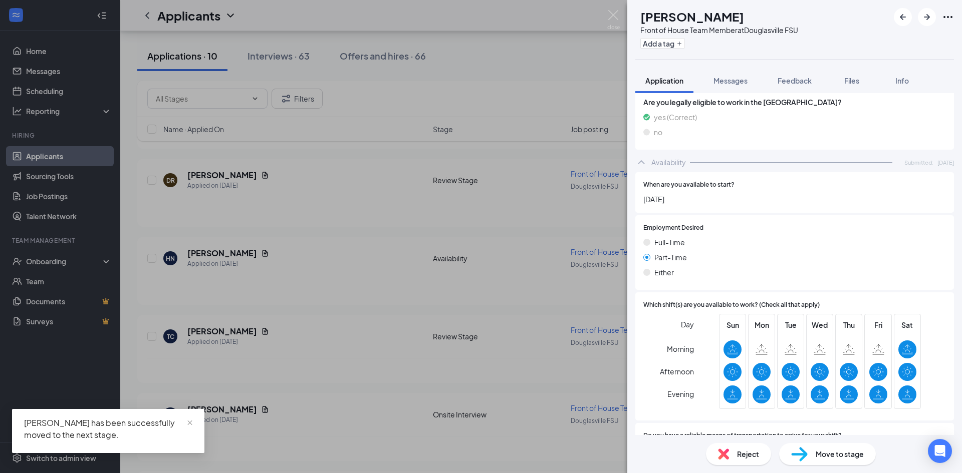
scroll to position [472, 0]
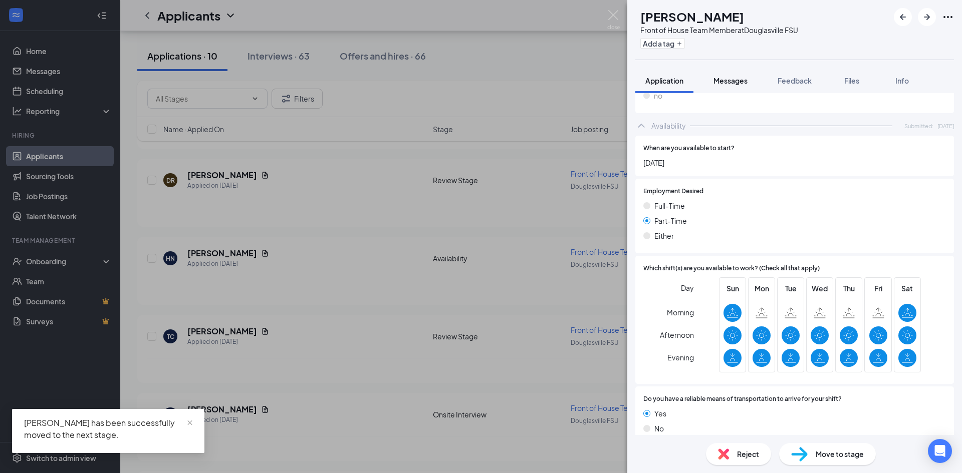
click at [722, 79] on span "Messages" at bounding box center [730, 80] width 34 height 9
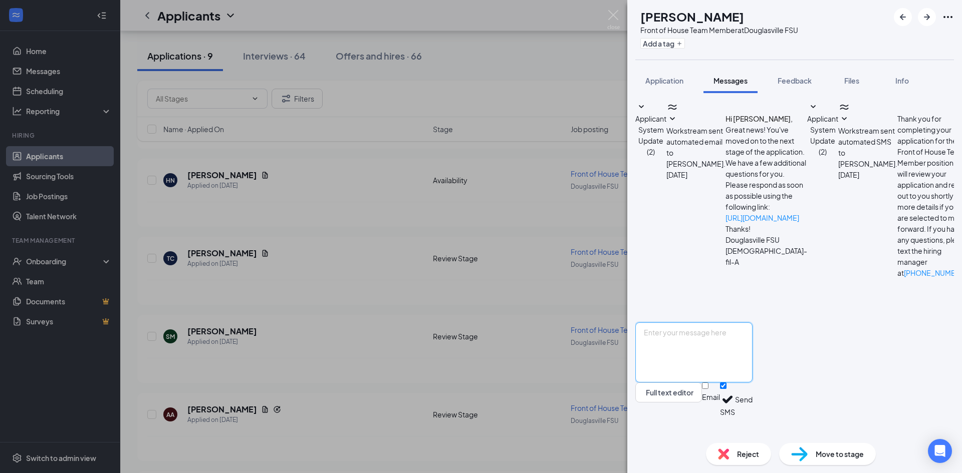
paste textarea "Good Evening , hope everything is well! We will be having open interviews [DATE…"
type textarea "Good Evening , hope everything is well! We will be having open interviews [DATE…"
drag, startPoint x: 919, startPoint y: 419, endPoint x: 930, endPoint y: 415, distance: 11.3
click at [752, 417] on button "Send" at bounding box center [744, 400] width 18 height 35
click at [838, 451] on span "Move to stage" at bounding box center [839, 454] width 48 height 11
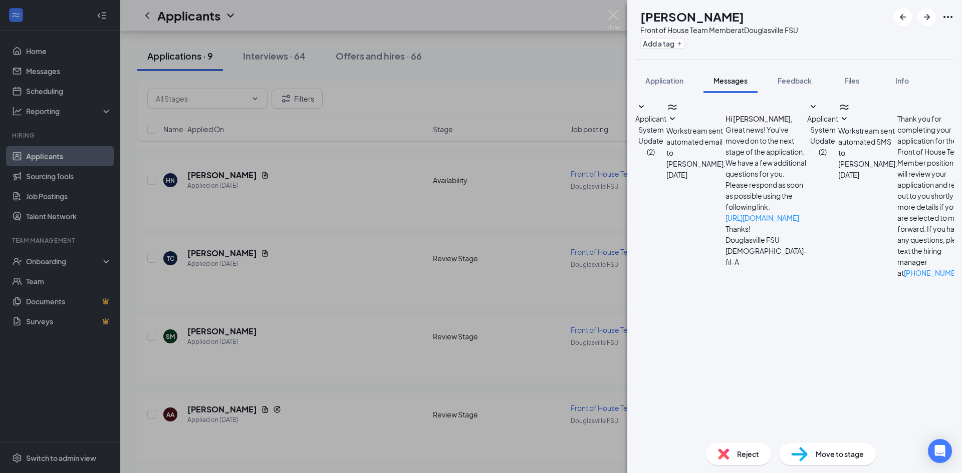
scroll to position [87, 0]
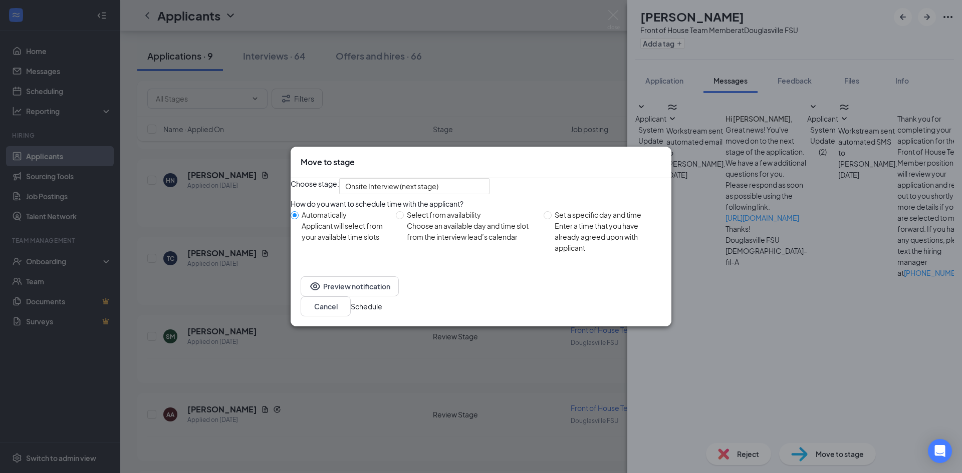
click at [418, 242] on div "Choose an available day and time slot from the interview lead’s calendar" at bounding box center [471, 231] width 129 height 22
click at [404, 219] on input "Select from availability Choose an available day and time slot from the intervi…" at bounding box center [400, 215] width 8 height 8
radio input "true"
radio input "false"
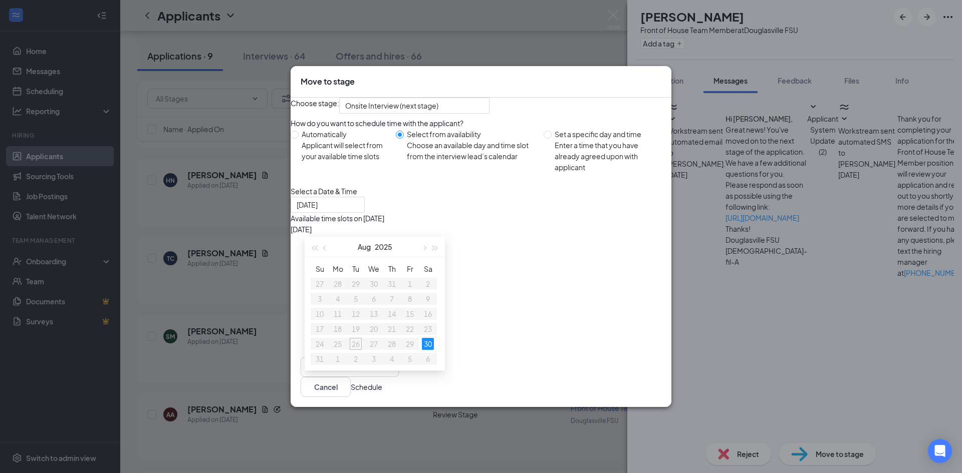
click at [482, 246] on div "7:15AM - 7:30AM" at bounding box center [386, 251] width 192 height 11
click at [382, 393] on button "Schedule" at bounding box center [367, 387] width 32 height 11
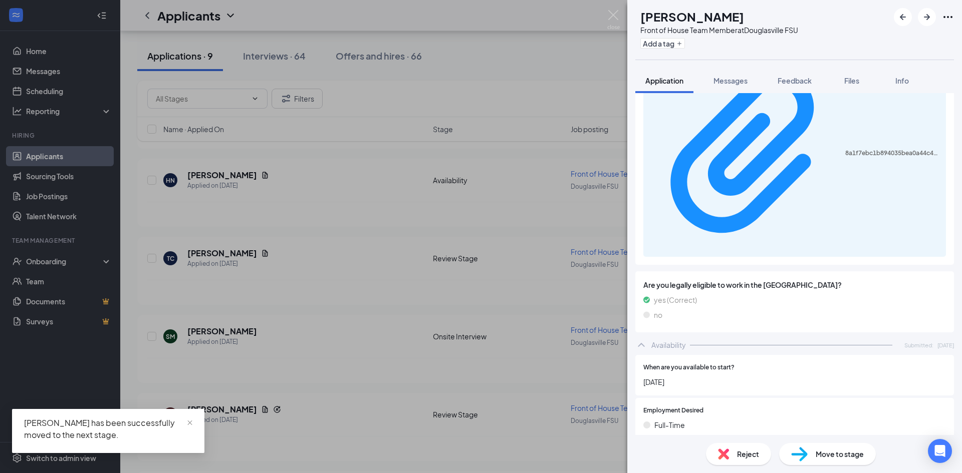
scroll to position [581, 0]
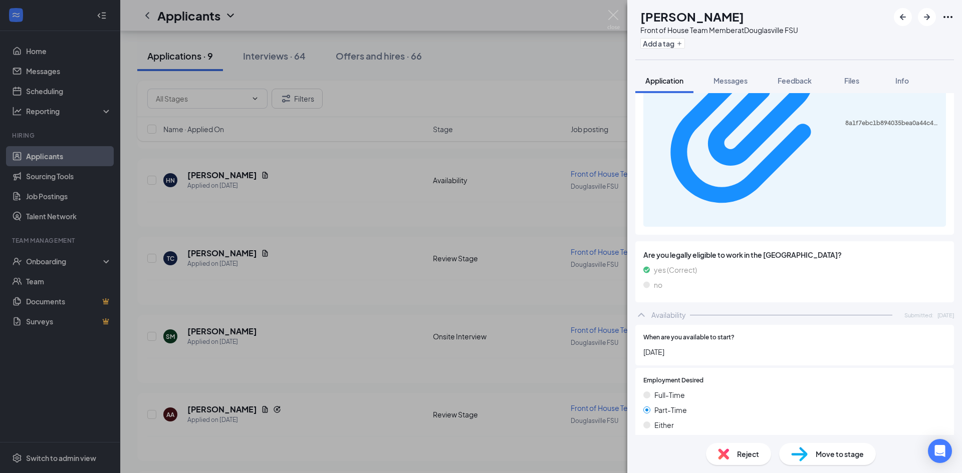
click at [740, 453] on span "Reject" at bounding box center [748, 454] width 22 height 11
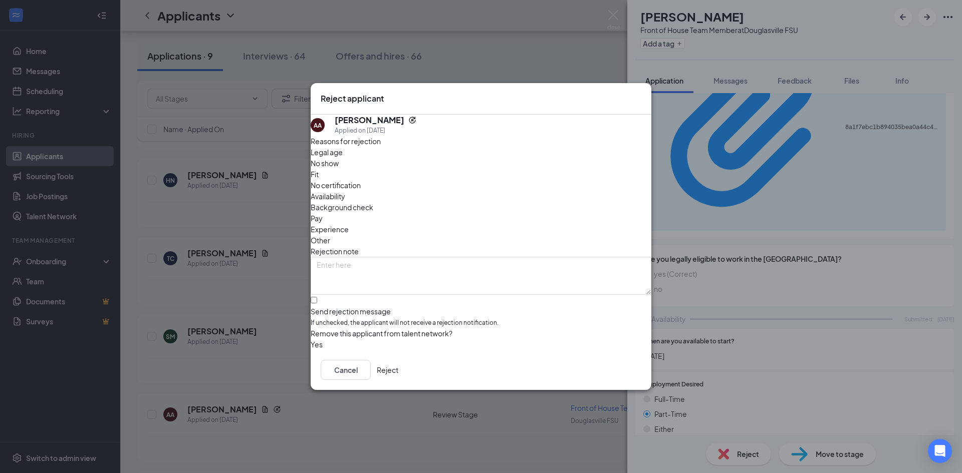
click at [398, 372] on button "Reject" at bounding box center [388, 370] width 22 height 20
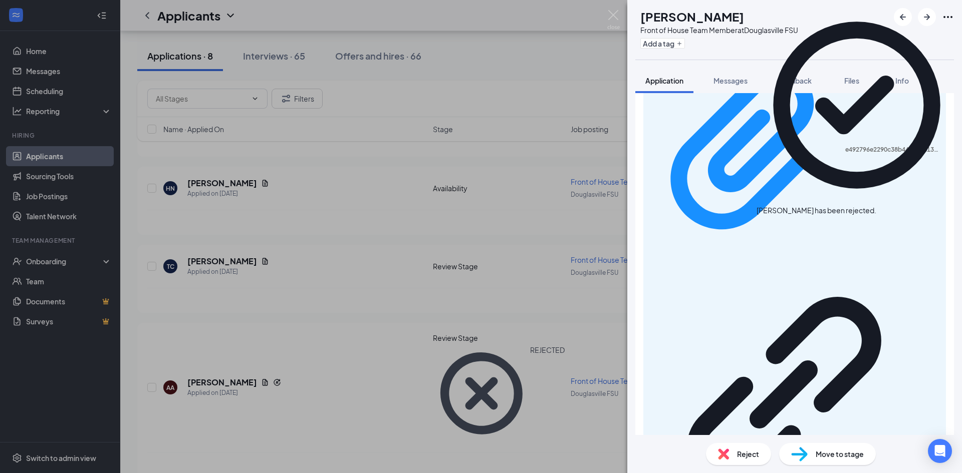
scroll to position [501, 0]
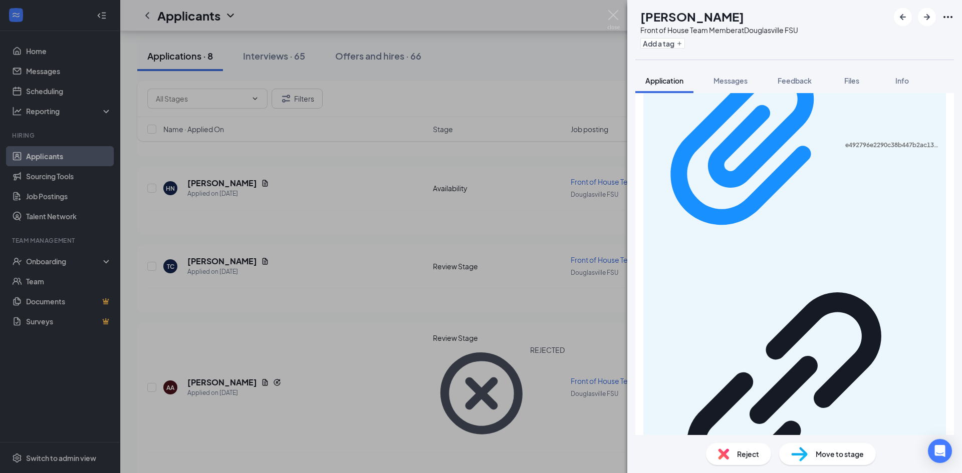
click at [732, 457] on div "Reject" at bounding box center [738, 454] width 65 height 22
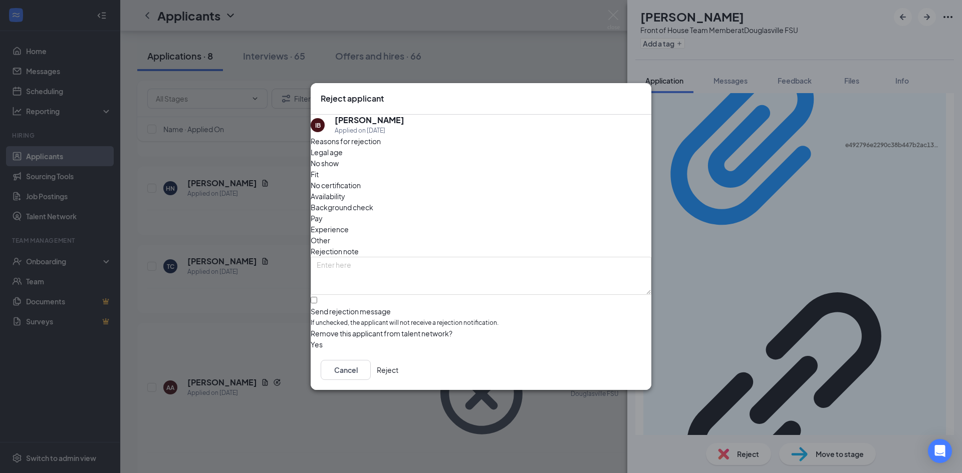
click at [398, 378] on button "Reject" at bounding box center [388, 370] width 22 height 20
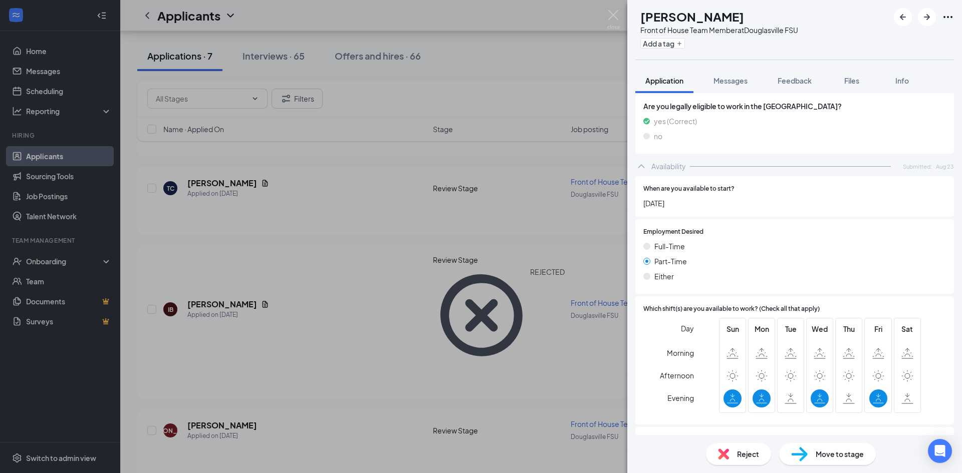
scroll to position [509, 0]
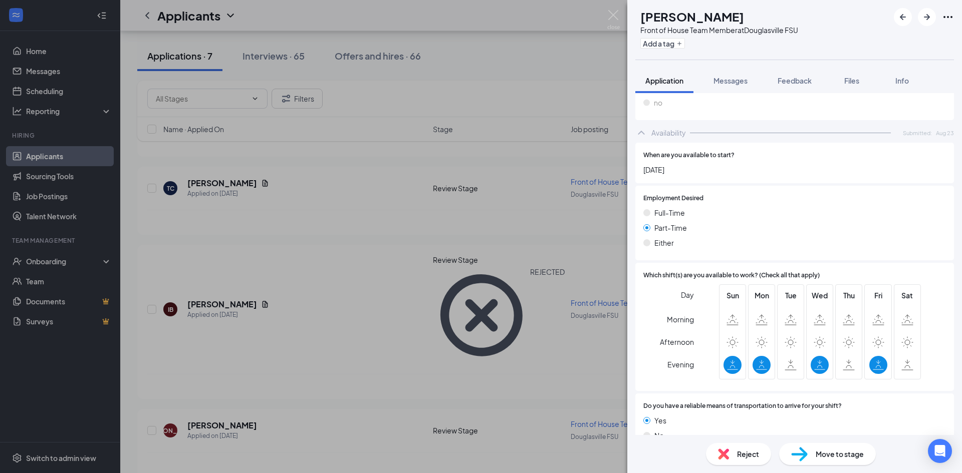
click at [752, 460] on div "Reject" at bounding box center [738, 454] width 65 height 22
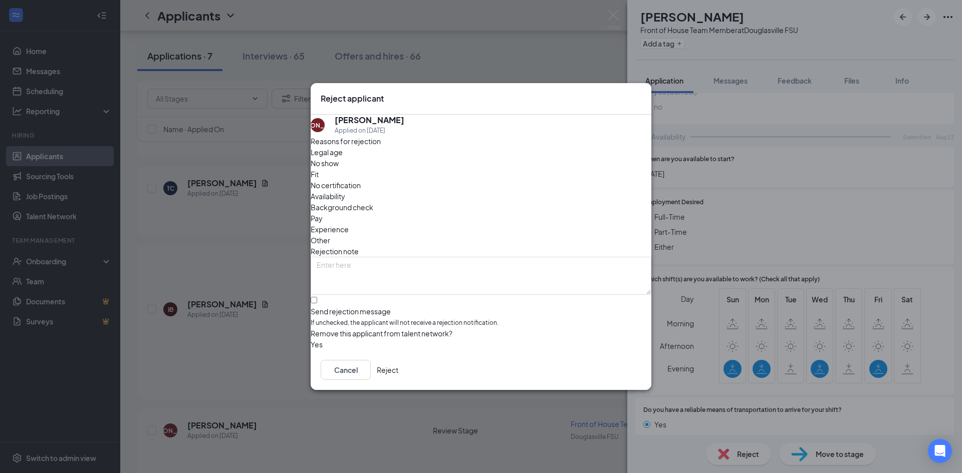
click at [398, 366] on button "Reject" at bounding box center [388, 370] width 22 height 20
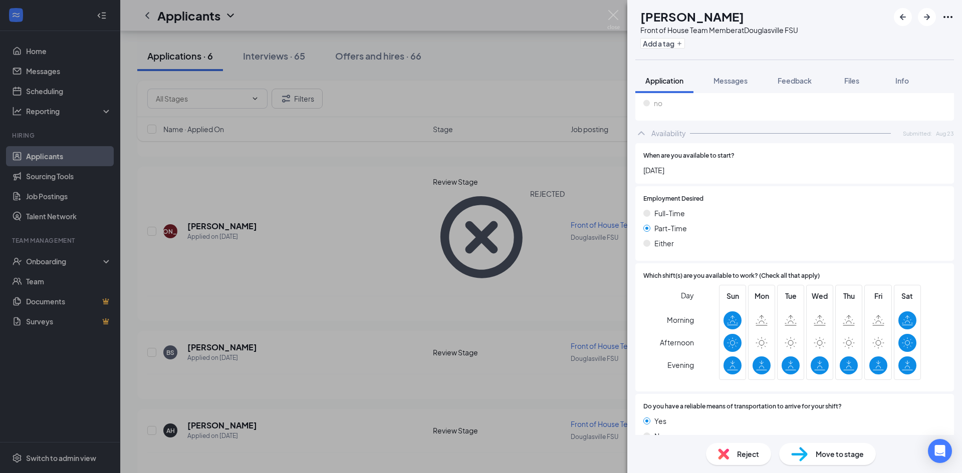
scroll to position [476, 0]
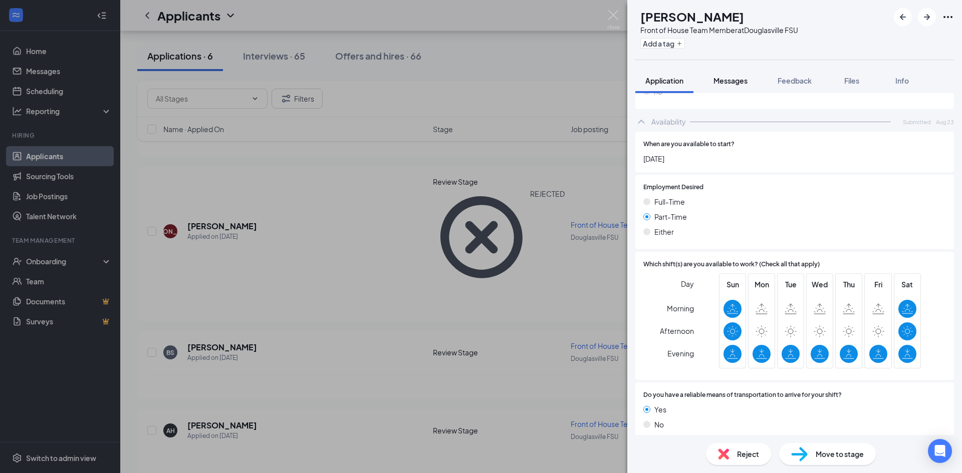
click at [722, 81] on span "Messages" at bounding box center [730, 80] width 34 height 9
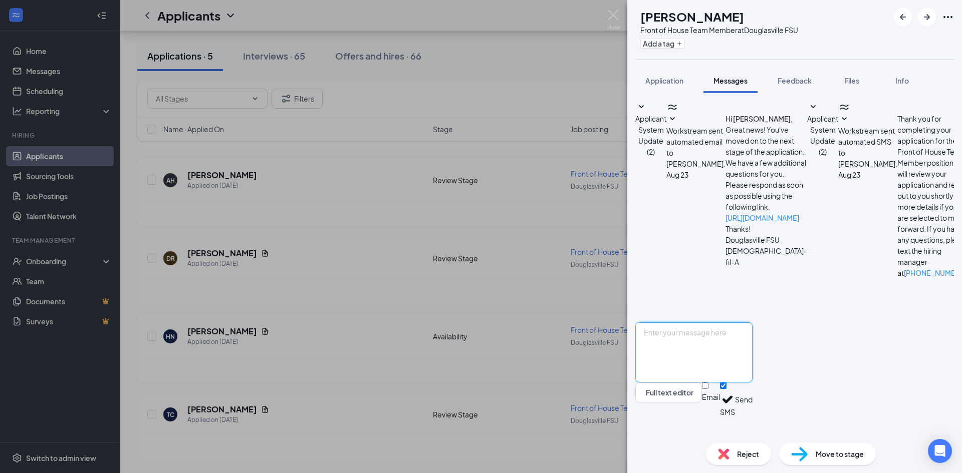
scroll to position [504, 0]
paste textarea "Good Evening , hope everything is well! We will be having open interviews [DATE…"
type textarea "Good Evening , hope everything is well! We will be having open interviews [DATE…"
click at [752, 411] on button "Send" at bounding box center [744, 400] width 18 height 35
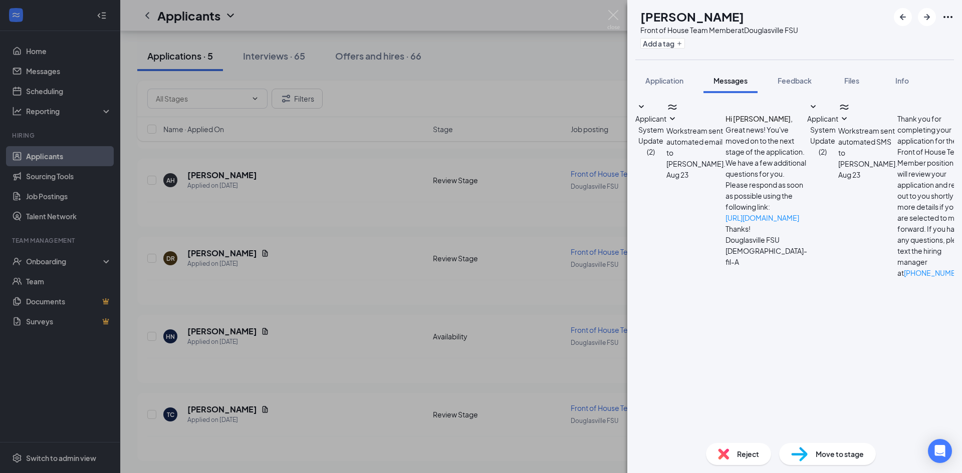
click at [831, 460] on div "Move to stage" at bounding box center [827, 454] width 97 height 22
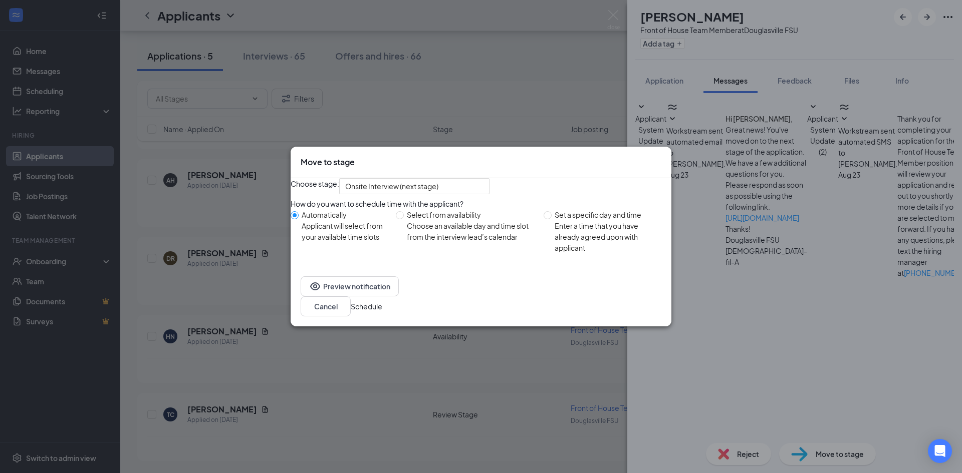
click at [452, 242] on div "Choose an available day and time slot from the interview lead’s calendar" at bounding box center [471, 231] width 129 height 22
click at [404, 219] on input "Select from availability Choose an available day and time slot from the intervi…" at bounding box center [400, 215] width 8 height 8
radio input "true"
radio input "false"
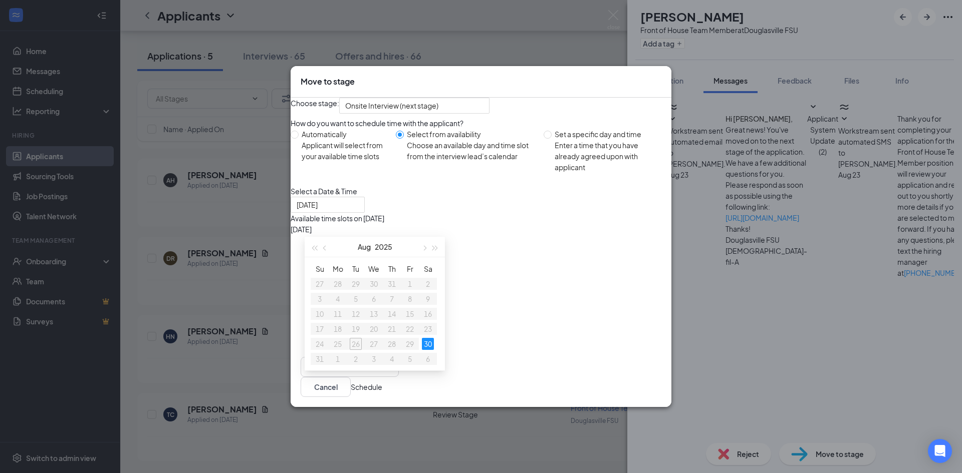
click at [482, 251] on div "7:15AM - 7:30AM" at bounding box center [386, 251] width 192 height 11
click at [382, 393] on button "Schedule" at bounding box center [367, 387] width 32 height 11
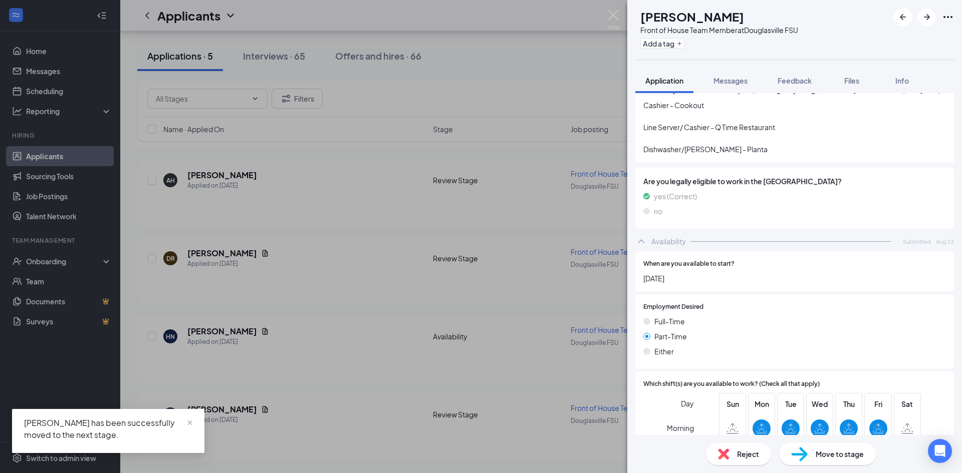
scroll to position [520, 0]
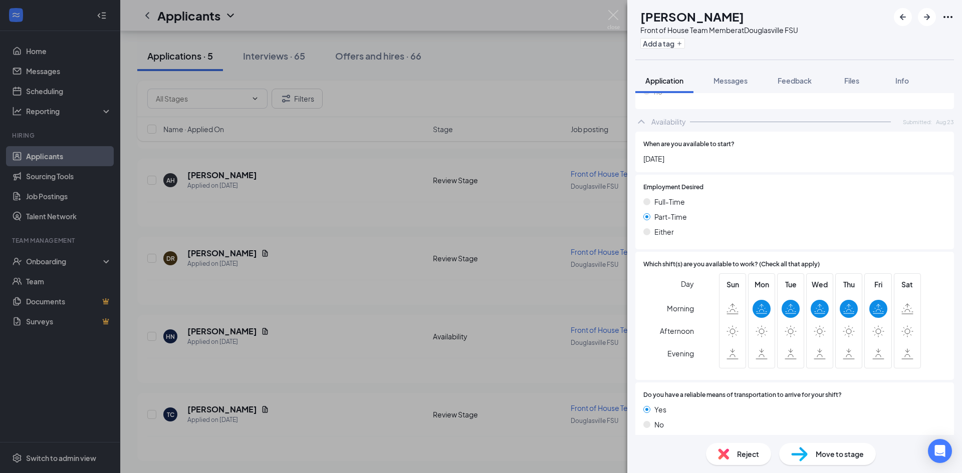
click at [731, 455] on div "Reject" at bounding box center [738, 454] width 65 height 22
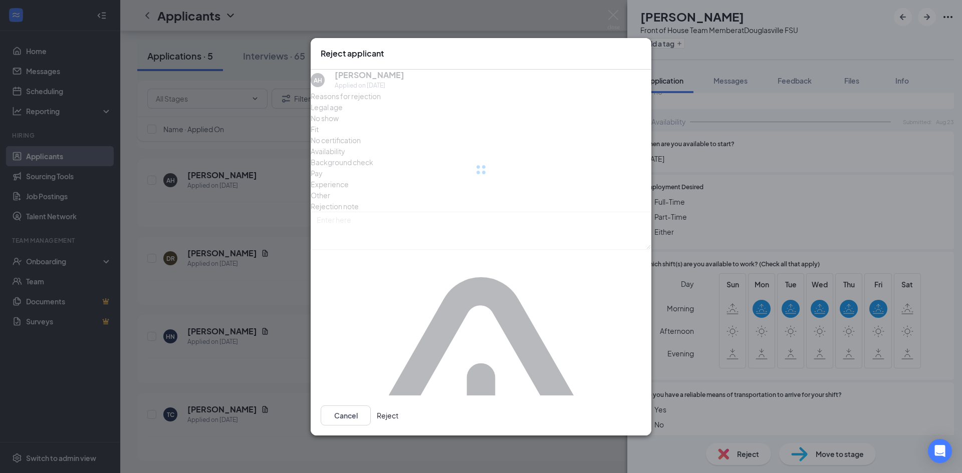
scroll to position [516, 0]
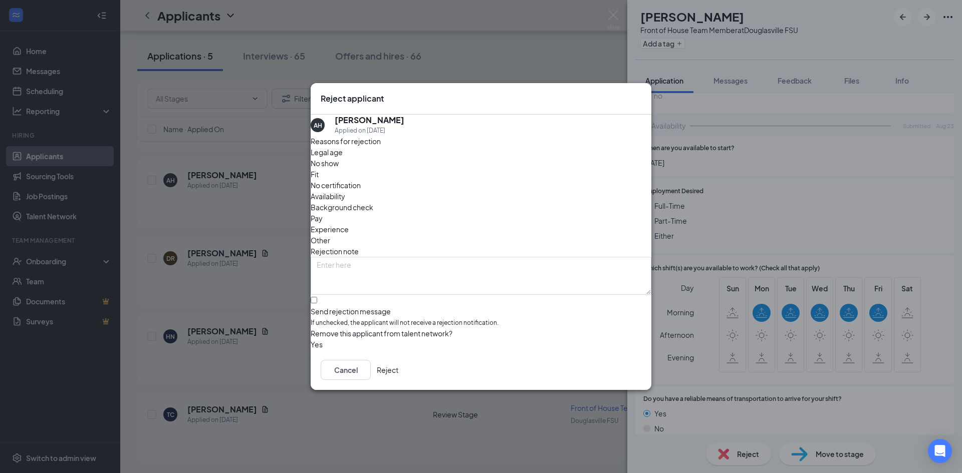
click at [398, 371] on button "Reject" at bounding box center [388, 370] width 22 height 20
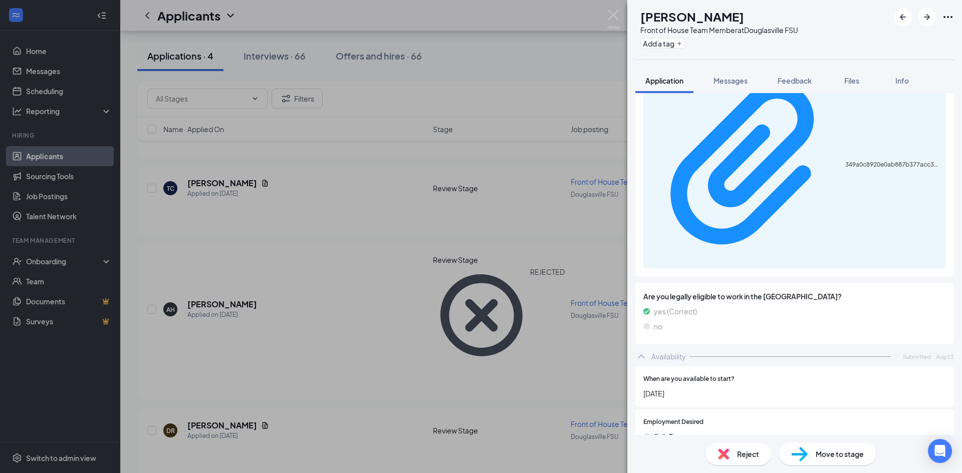
scroll to position [501, 0]
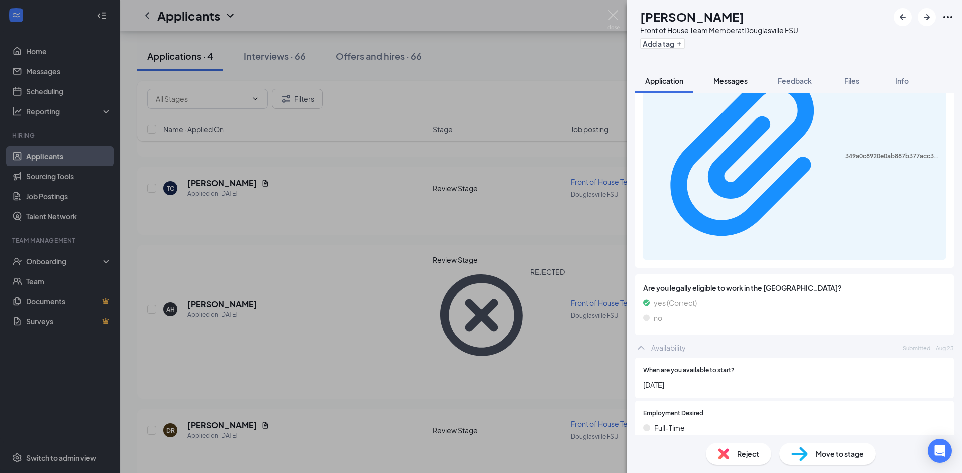
click at [724, 79] on span "Messages" at bounding box center [730, 80] width 34 height 9
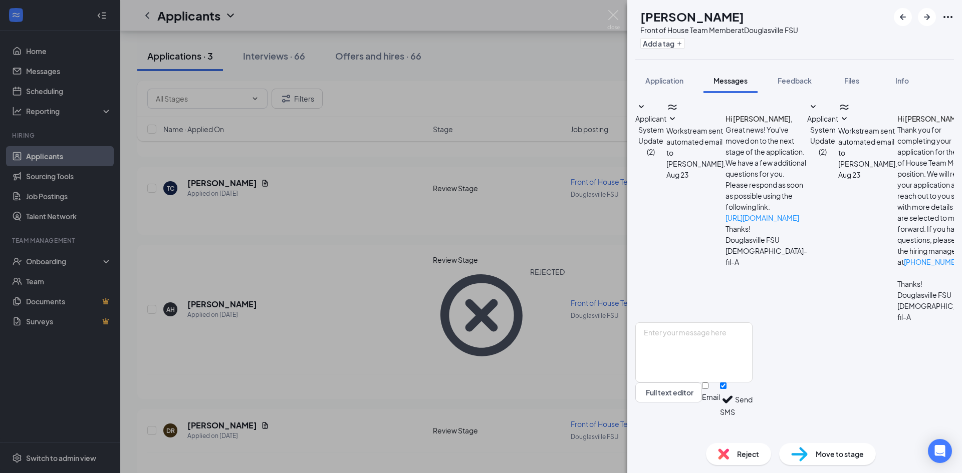
scroll to position [191, 0]
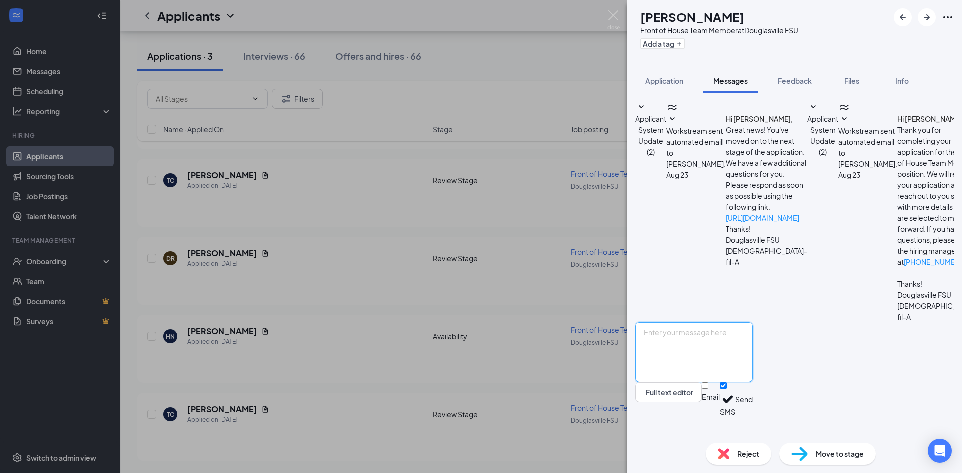
click at [700, 362] on textarea at bounding box center [693, 353] width 117 height 60
paste textarea "Good Evening , hope everything is well! We will be having open interviews [DATE…"
type textarea "Good Evening , hope everything is well! We will be having open interviews [DATE…"
click at [752, 417] on button "Send" at bounding box center [744, 400] width 18 height 35
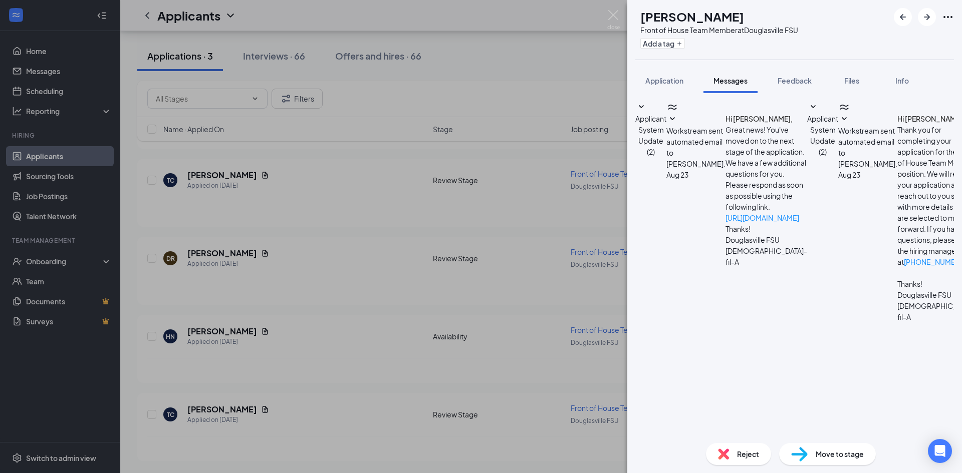
click at [830, 454] on span "Move to stage" at bounding box center [839, 454] width 48 height 11
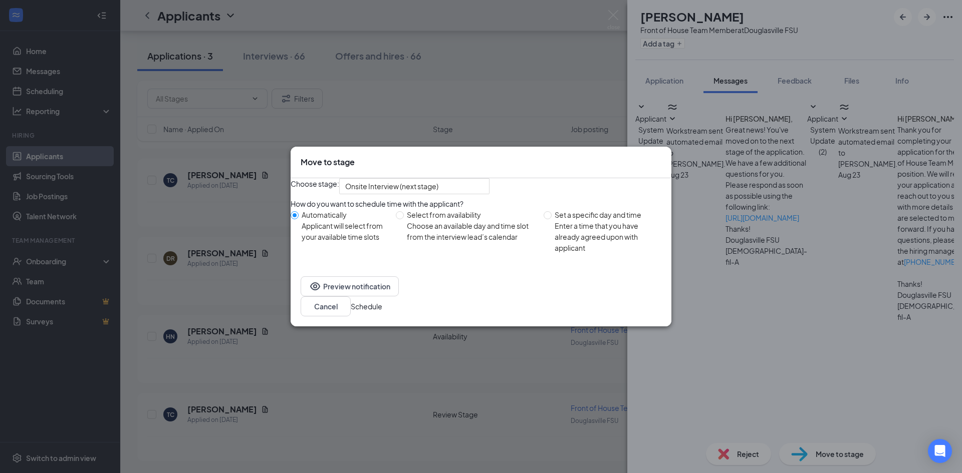
click at [495, 242] on div "Choose an available day and time slot from the interview lead’s calendar" at bounding box center [471, 231] width 129 height 22
click at [404, 219] on input "Select from availability Choose an available day and time slot from the intervi…" at bounding box center [400, 215] width 8 height 8
radio input "true"
radio input "false"
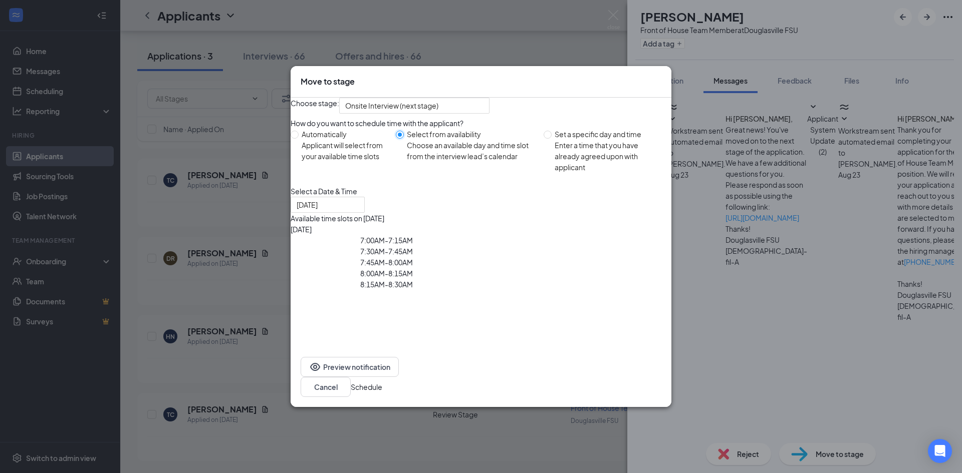
type input "[DATE]"
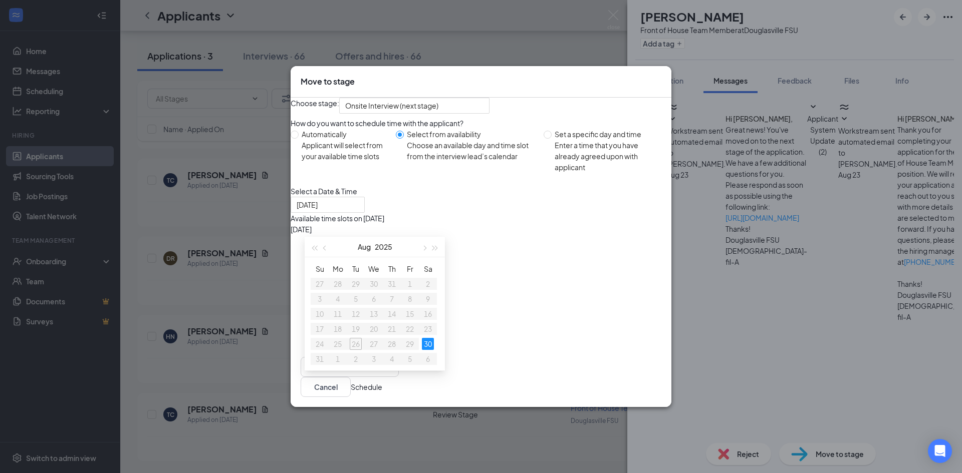
drag, startPoint x: 582, startPoint y: 253, endPoint x: 585, endPoint y: 259, distance: 6.3
click at [482, 254] on div "7:30AM - 7:45AM" at bounding box center [386, 251] width 192 height 11
click at [382, 393] on button "Schedule" at bounding box center [367, 387] width 32 height 11
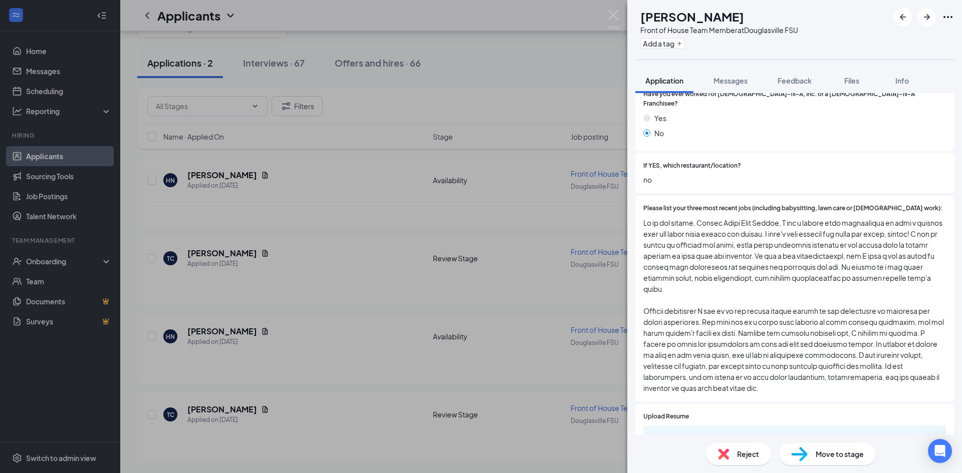
scroll to position [383, 0]
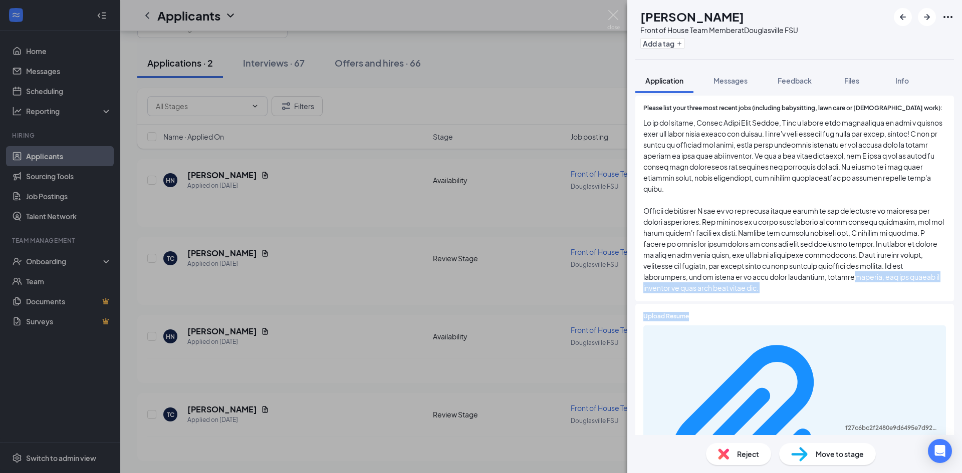
drag, startPoint x: 917, startPoint y: 302, endPoint x: 904, endPoint y: 266, distance: 37.7
click at [904, 266] on div "Phone [PHONE_NUMBER] Email [EMAIL_ADDRESS][DOMAIN_NAME] Applied date [DATE] Sou…" at bounding box center [794, 182] width 319 height 856
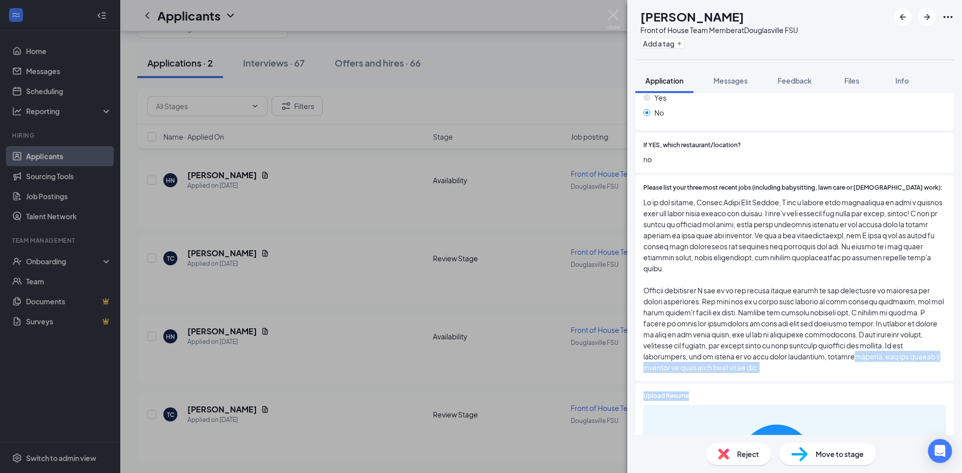
scroll to position [307, 0]
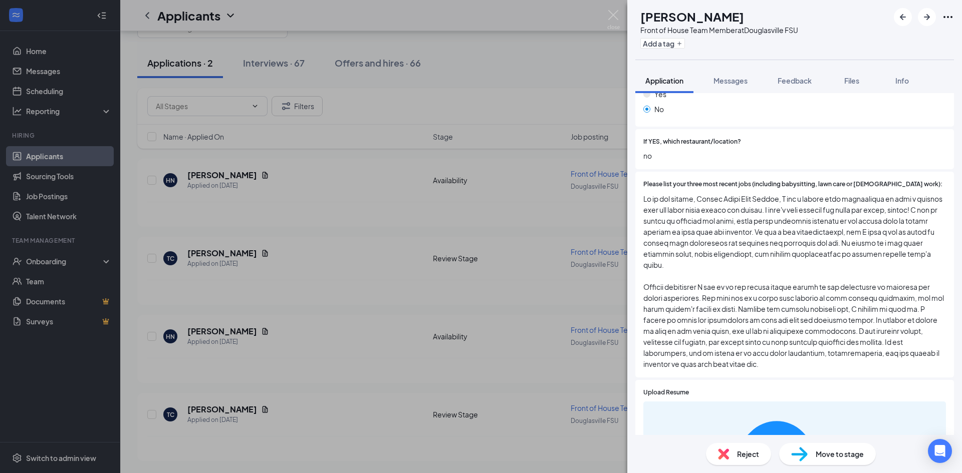
click at [919, 247] on span at bounding box center [794, 281] width 302 height 176
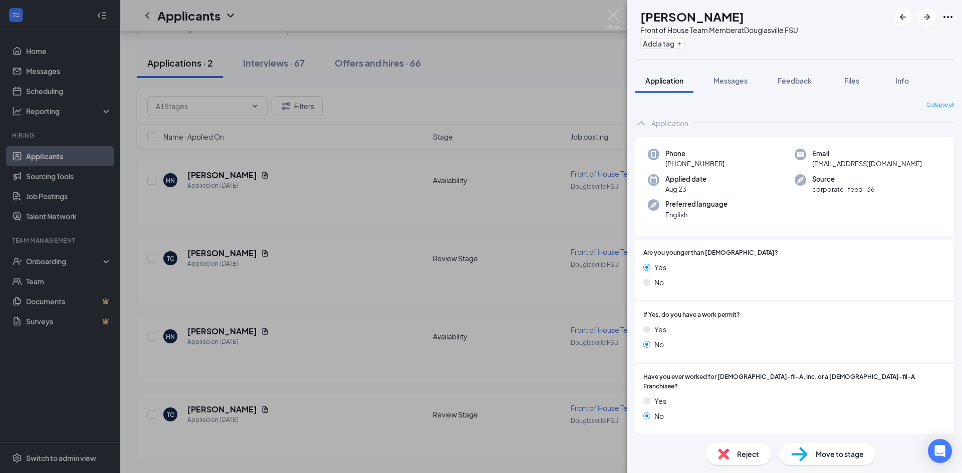
scroll to position [383, 0]
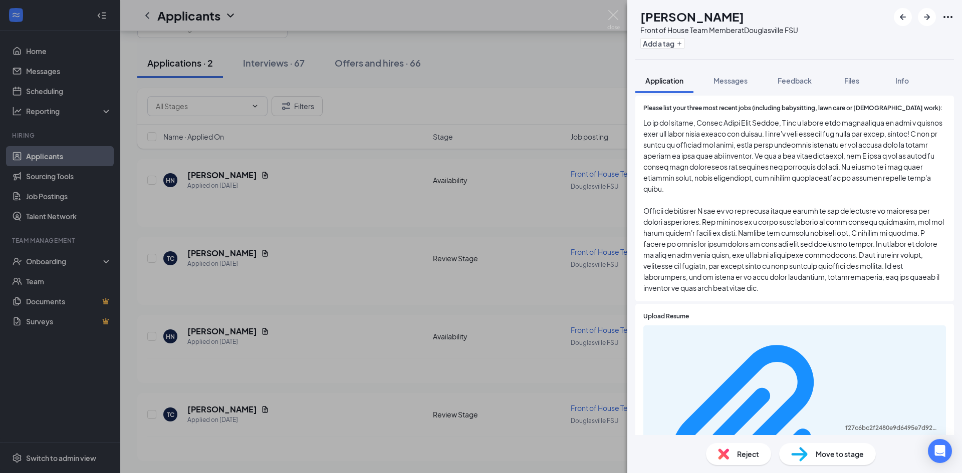
click at [613, 10] on img at bounding box center [613, 20] width 13 height 20
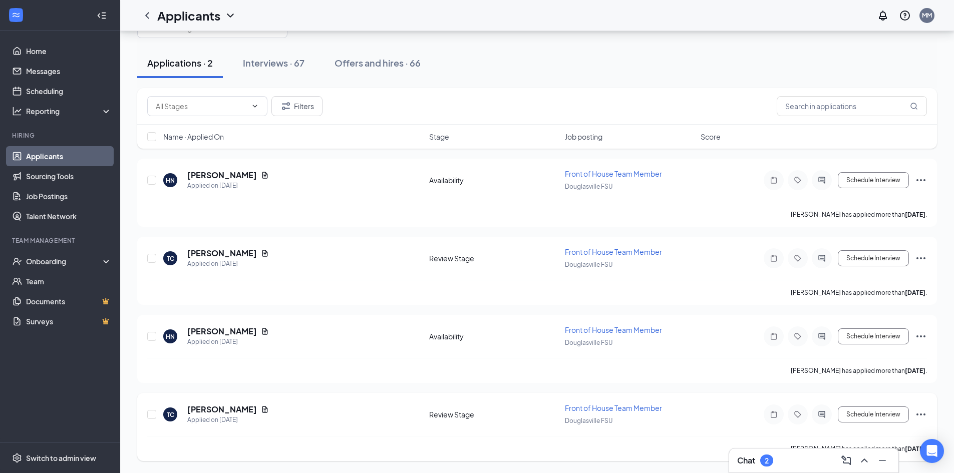
click at [279, 438] on div "[PERSON_NAME] has applied more than [DATE] ." at bounding box center [537, 448] width 780 height 25
click at [289, 358] on div "[PERSON_NAME] has applied more than [DATE] ." at bounding box center [537, 370] width 780 height 25
click at [285, 353] on div "HN [PERSON_NAME] Applied on [DATE] Availability Front of House Team Member [GEO…" at bounding box center [537, 341] width 780 height 33
click at [216, 330] on h5 "[PERSON_NAME]" at bounding box center [222, 331] width 70 height 11
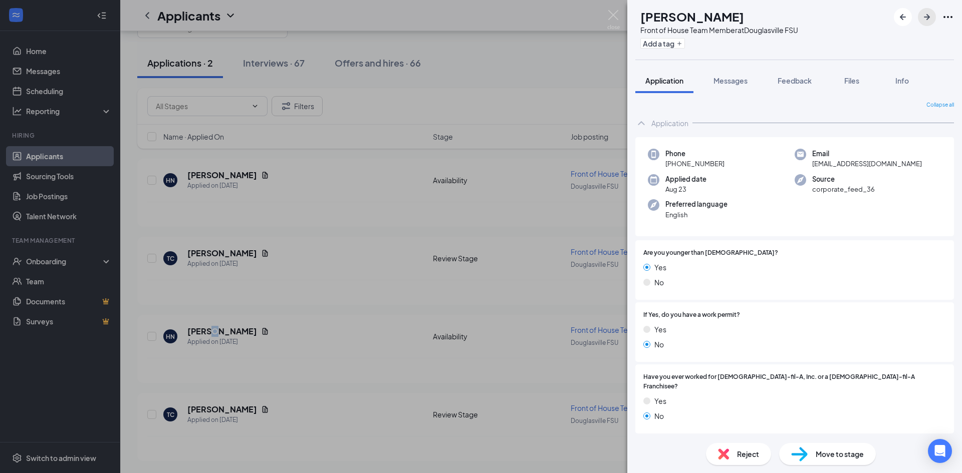
click at [922, 13] on icon "ArrowRight" at bounding box center [927, 17] width 12 height 12
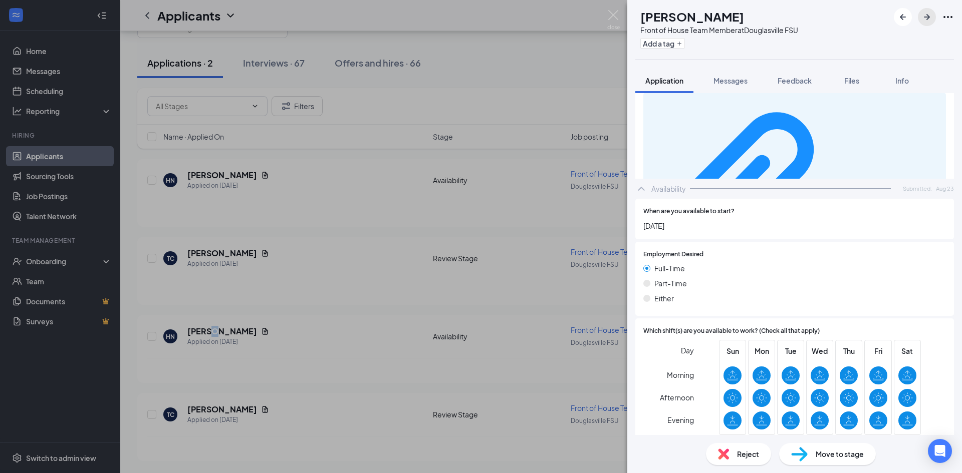
scroll to position [531, 0]
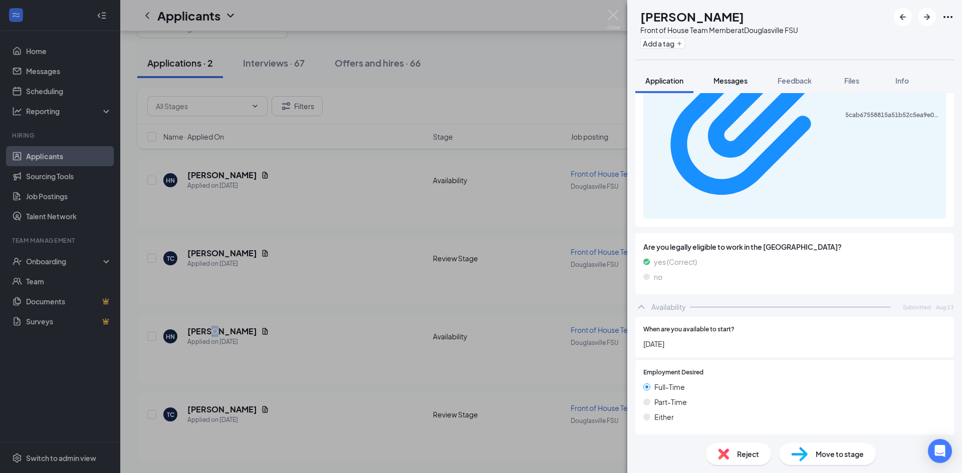
click at [735, 76] on span "Messages" at bounding box center [730, 80] width 34 height 9
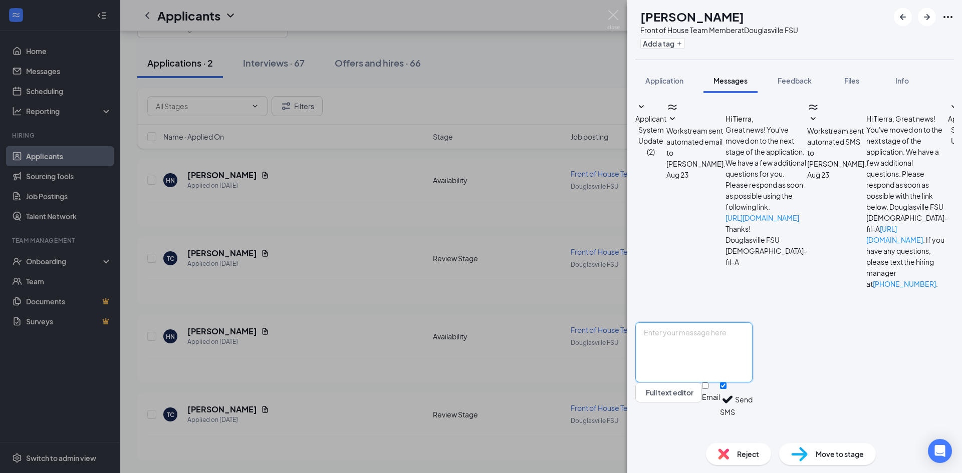
scroll to position [80, 0]
paste textarea "Good Evening , hope everything is well! We will be having open interviews [DATE…"
type textarea "Good Evening , hope everything is well! We will be having open interviews [DATE…"
click at [752, 413] on button "Send" at bounding box center [744, 400] width 18 height 35
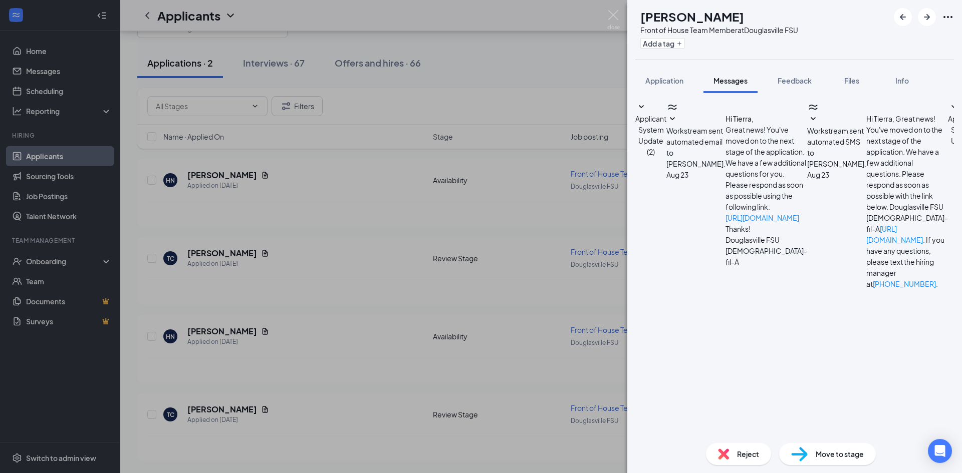
click at [860, 456] on span "Move to stage" at bounding box center [839, 454] width 48 height 11
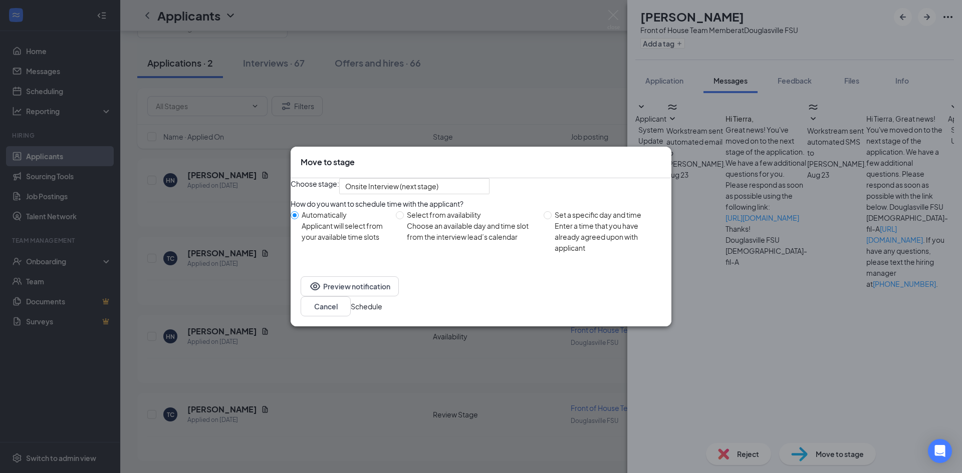
click at [486, 242] on div "Choose an available day and time slot from the interview lead’s calendar" at bounding box center [471, 231] width 129 height 22
click at [404, 219] on input "Select from availability Choose an available day and time slot from the intervi…" at bounding box center [400, 215] width 8 height 8
radio input "true"
radio input "false"
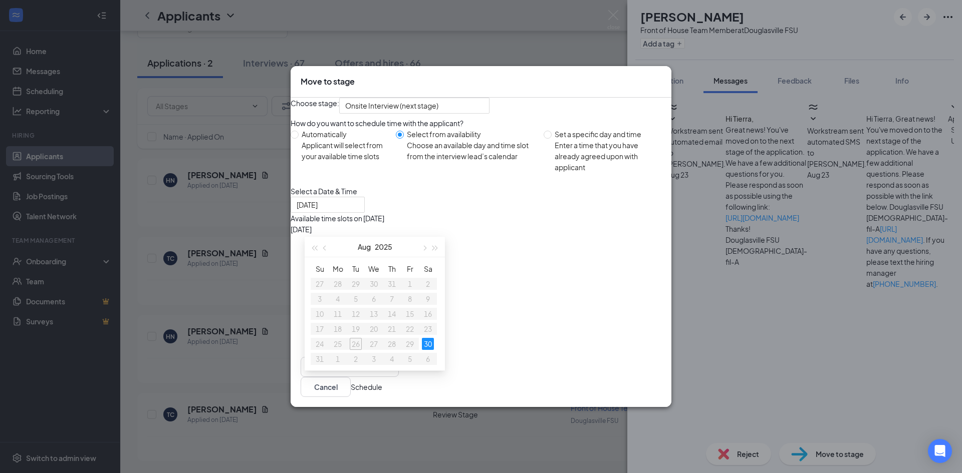
click at [482, 256] on div "7:30AM - 7:45AM" at bounding box center [386, 251] width 192 height 11
click at [382, 393] on button "Schedule" at bounding box center [367, 387] width 32 height 11
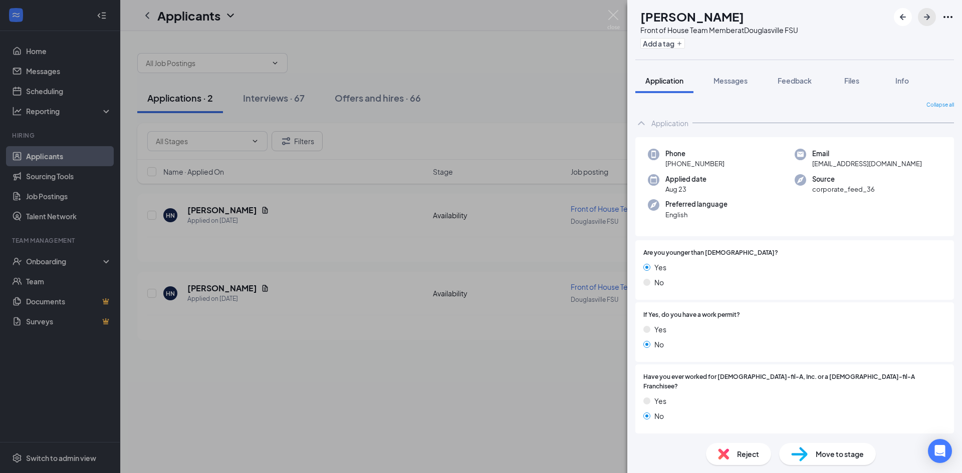
click at [931, 19] on icon "ArrowRight" at bounding box center [927, 17] width 12 height 12
click at [927, 16] on icon "ArrowRight" at bounding box center [927, 17] width 12 height 12
click at [897, 13] on icon "ArrowLeftNew" at bounding box center [902, 17] width 12 height 12
click at [731, 83] on span "Messages" at bounding box center [730, 80] width 34 height 9
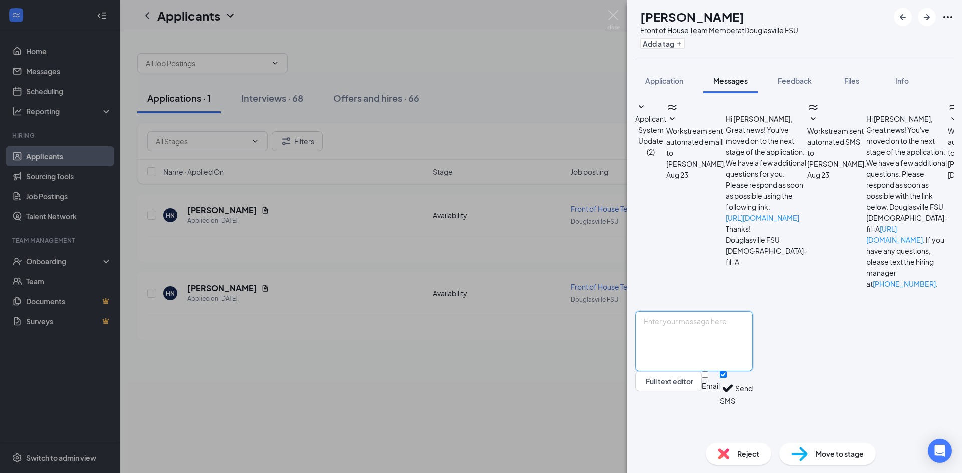
paste textarea "Good Evening , hope everything is well! We will be having open interviews [DATE…"
type textarea "Good Evening , hope everything is well! We will be having open interviews [DATE…"
click at [752, 406] on button "Send" at bounding box center [744, 389] width 18 height 35
click at [855, 449] on span "Move to stage" at bounding box center [839, 454] width 48 height 11
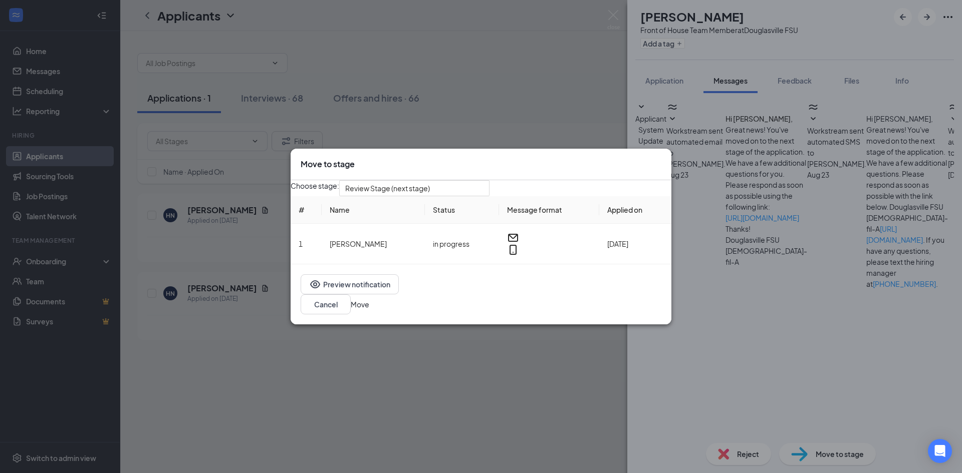
click at [661, 159] on icon "Cross" at bounding box center [661, 159] width 0 height 0
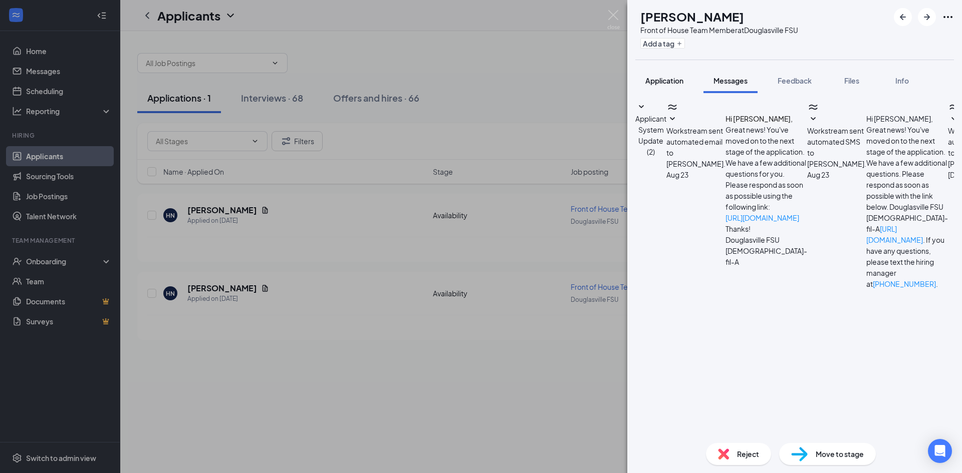
click at [671, 81] on span "Application" at bounding box center [664, 80] width 38 height 9
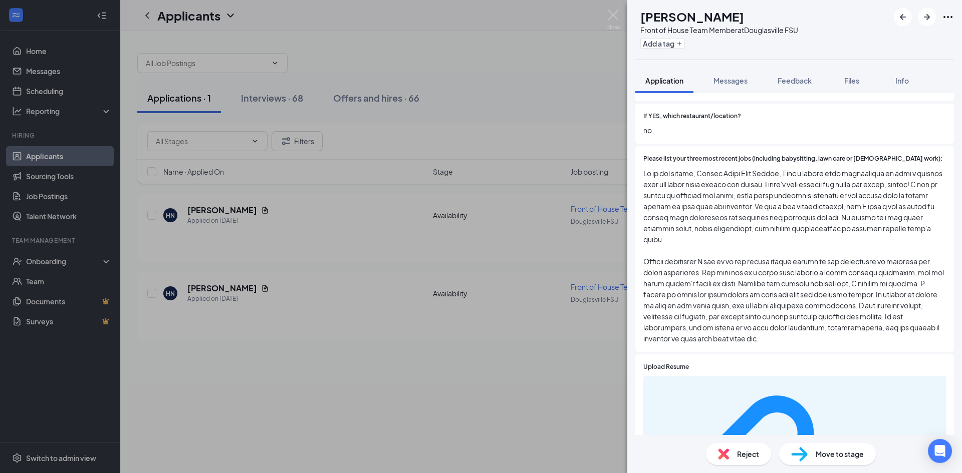
scroll to position [333, 0]
click at [835, 445] on div "Move to stage" at bounding box center [827, 454] width 97 height 22
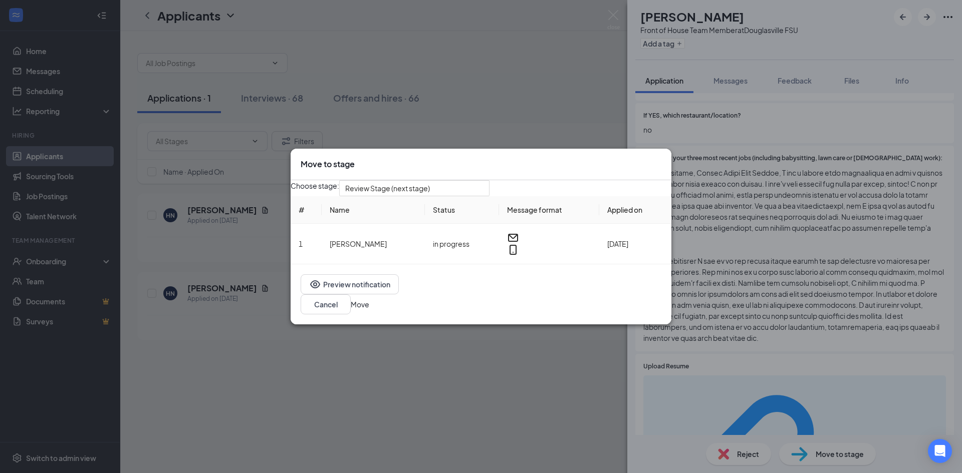
click at [369, 309] on button "Move" at bounding box center [360, 304] width 19 height 11
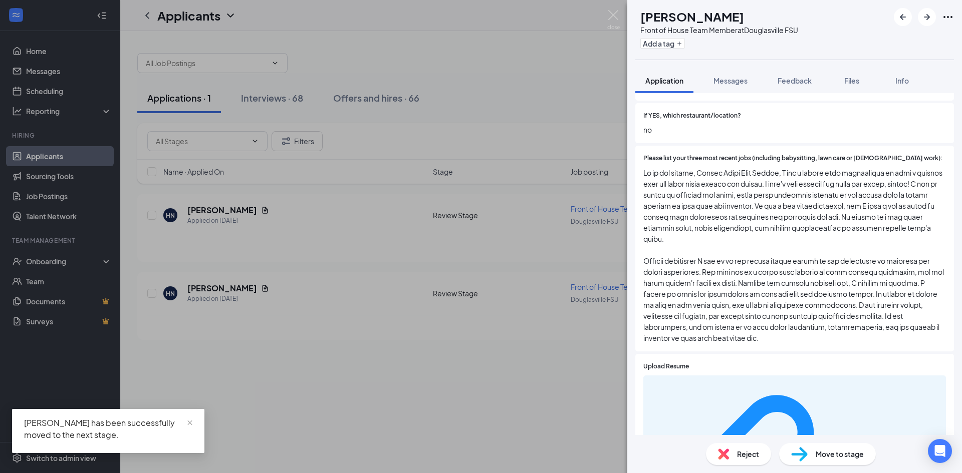
click at [853, 457] on span "Move to stage" at bounding box center [839, 454] width 48 height 11
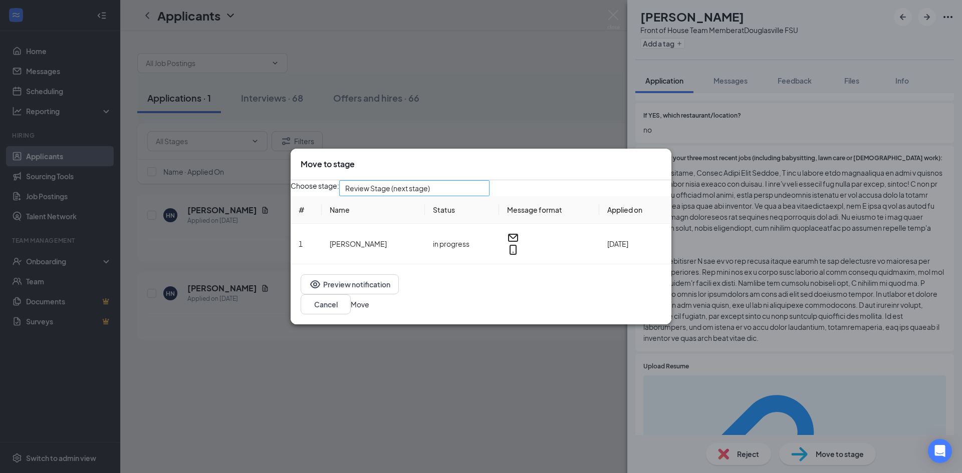
click at [483, 196] on span "Review Stage (next stage)" at bounding box center [414, 188] width 138 height 15
click at [664, 162] on icon "Cross" at bounding box center [667, 165] width 6 height 6
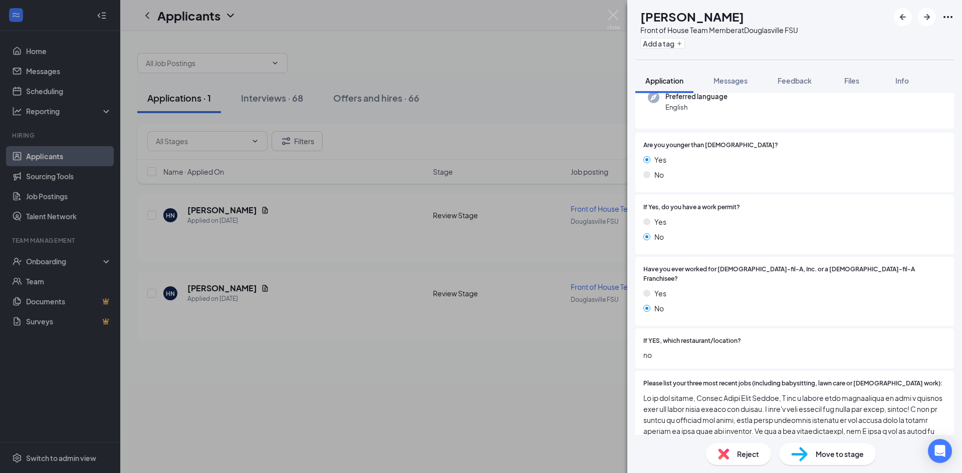
scroll to position [33, 0]
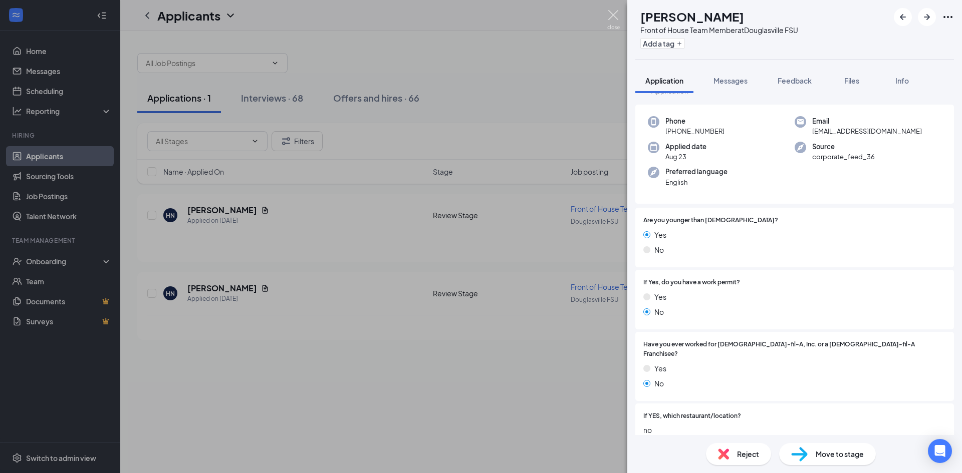
click at [616, 14] on img at bounding box center [613, 20] width 13 height 20
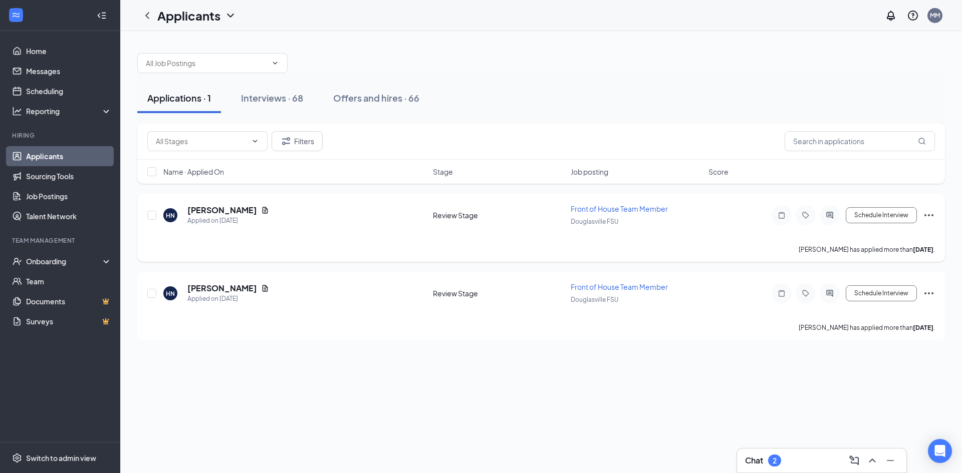
click at [464, 235] on div "HN [PERSON_NAME] Applied on [DATE] Review Stage Front of House Team Member Doug…" at bounding box center [540, 220] width 787 height 33
click at [506, 238] on div "[PERSON_NAME] has applied more than [DATE] ." at bounding box center [540, 249] width 787 height 25
click at [237, 207] on h5 "[PERSON_NAME]" at bounding box center [222, 210] width 70 height 11
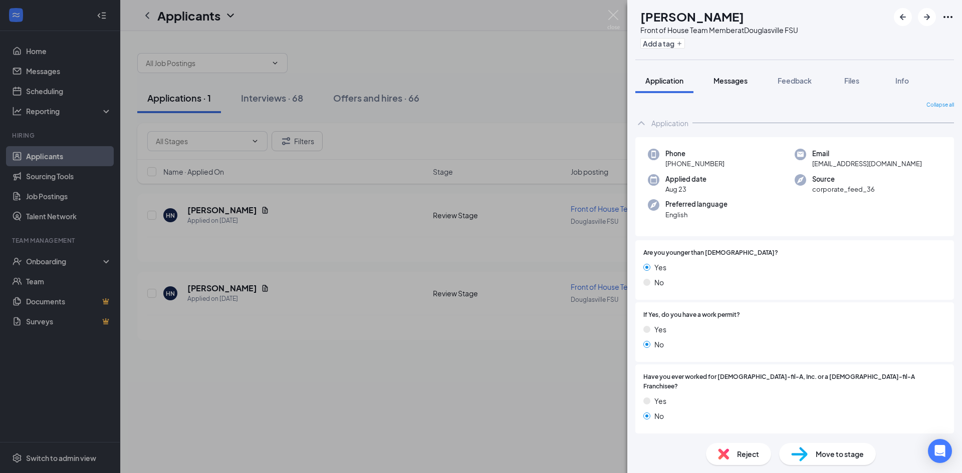
click at [733, 80] on span "Messages" at bounding box center [730, 80] width 34 height 9
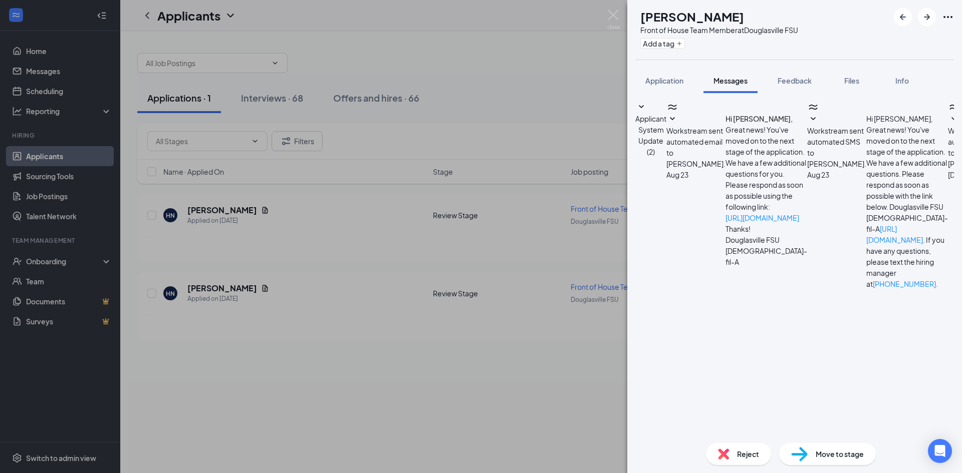
scroll to position [228, 0]
drag, startPoint x: 740, startPoint y: 365, endPoint x: 656, endPoint y: 176, distance: 206.3
click at [436, 309] on div "HN [PERSON_NAME] Front of House Team Member at [GEOGRAPHIC_DATA] FSU Add a tag …" at bounding box center [481, 236] width 962 height 473
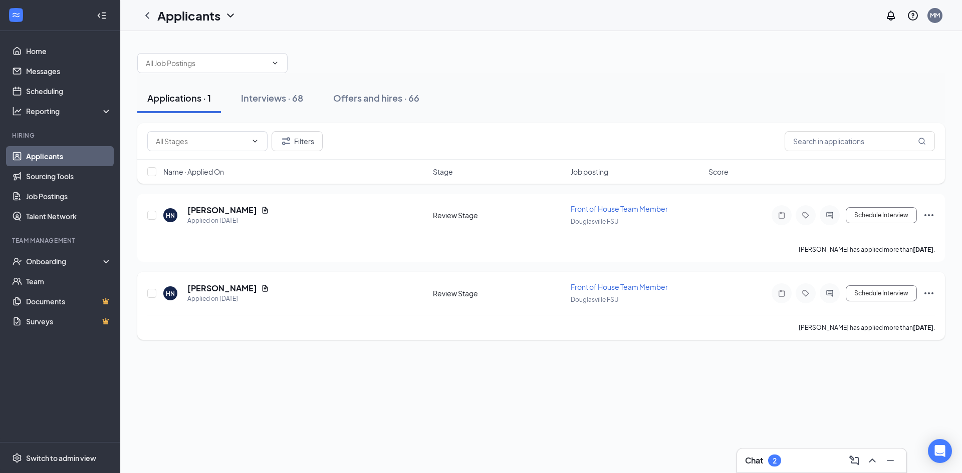
click at [477, 318] on div "[PERSON_NAME] has applied more than [DATE] ." at bounding box center [540, 327] width 787 height 25
click at [541, 301] on div "HN [PERSON_NAME] Applied on [DATE] Review Stage Front of House Team Member Doug…" at bounding box center [540, 298] width 787 height 33
click at [236, 292] on h5 "[PERSON_NAME]" at bounding box center [222, 288] width 70 height 11
click at [209, 289] on h5 "[PERSON_NAME]" at bounding box center [222, 288] width 70 height 11
click at [208, 289] on div "HN [PERSON_NAME] Front of House Team Member at [GEOGRAPHIC_DATA] FSU Add a tag …" at bounding box center [481, 236] width 962 height 473
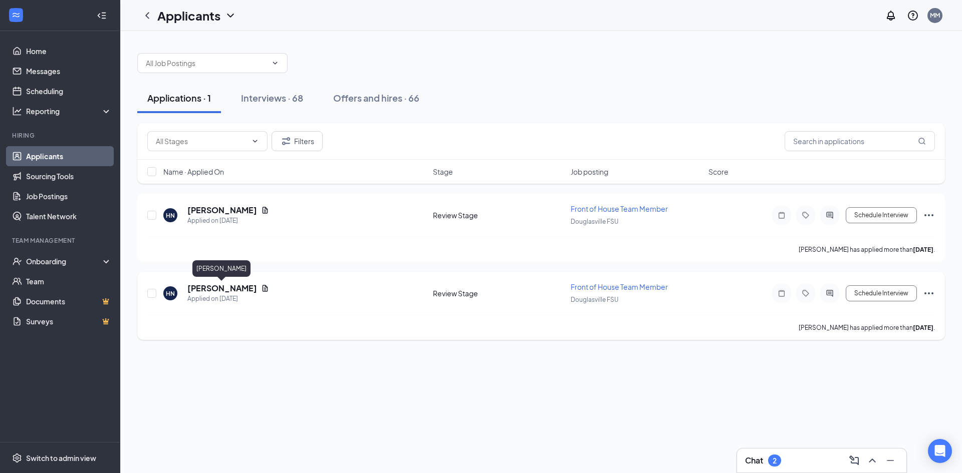
click at [212, 289] on h5 "[PERSON_NAME]" at bounding box center [222, 288] width 70 height 11
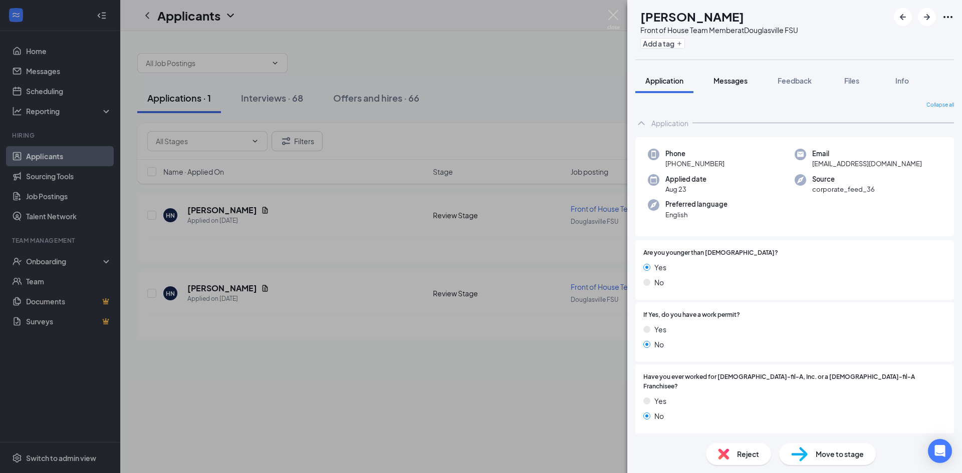
click at [731, 85] on span "Messages" at bounding box center [730, 80] width 34 height 9
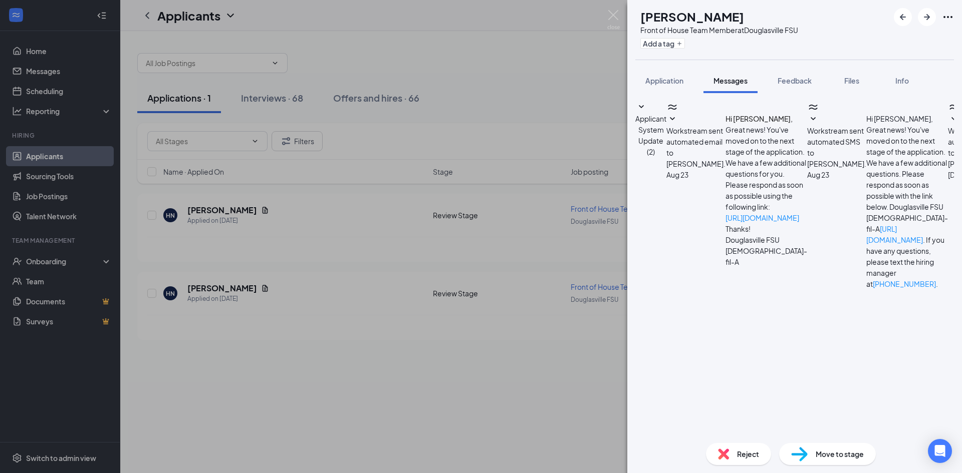
scroll to position [228, 0]
click at [814, 451] on div "Move to stage" at bounding box center [827, 454] width 97 height 22
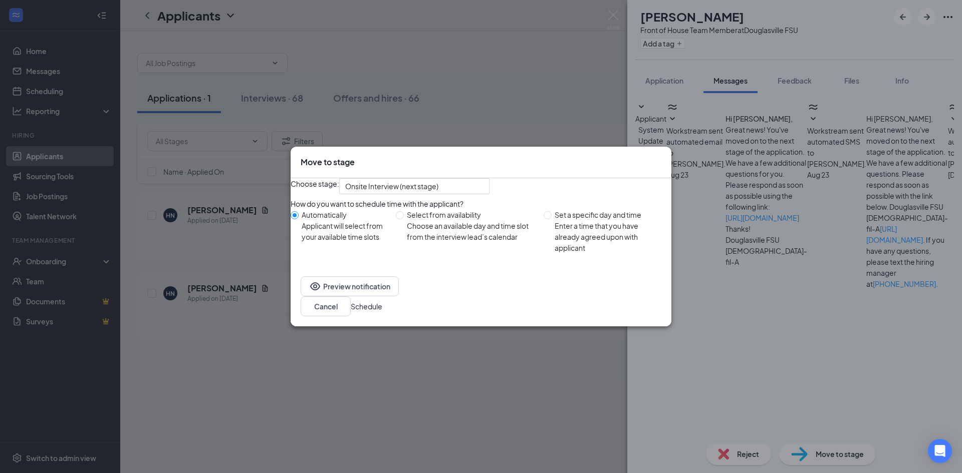
click at [449, 242] on div "Choose an available day and time slot from the interview lead’s calendar" at bounding box center [471, 231] width 129 height 22
click at [404, 219] on input "Select from availability Choose an available day and time slot from the intervi…" at bounding box center [400, 215] width 8 height 8
radio input "true"
radio input "false"
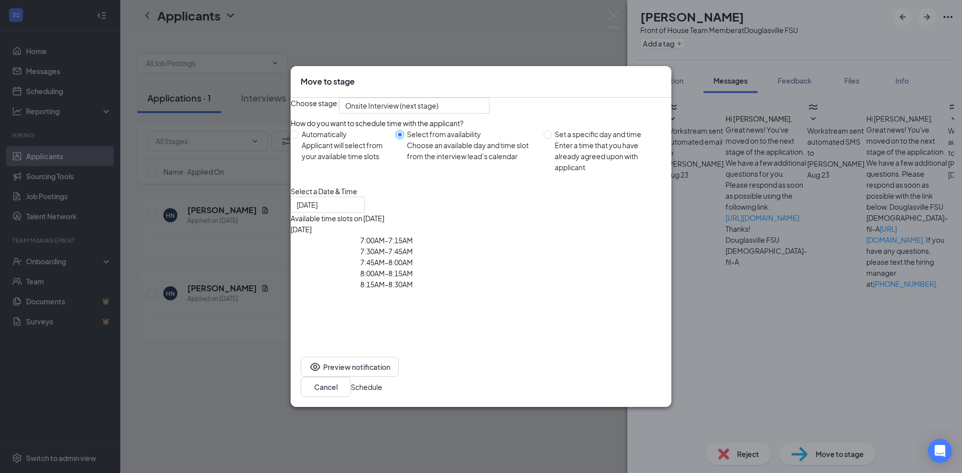
type input "[DATE]"
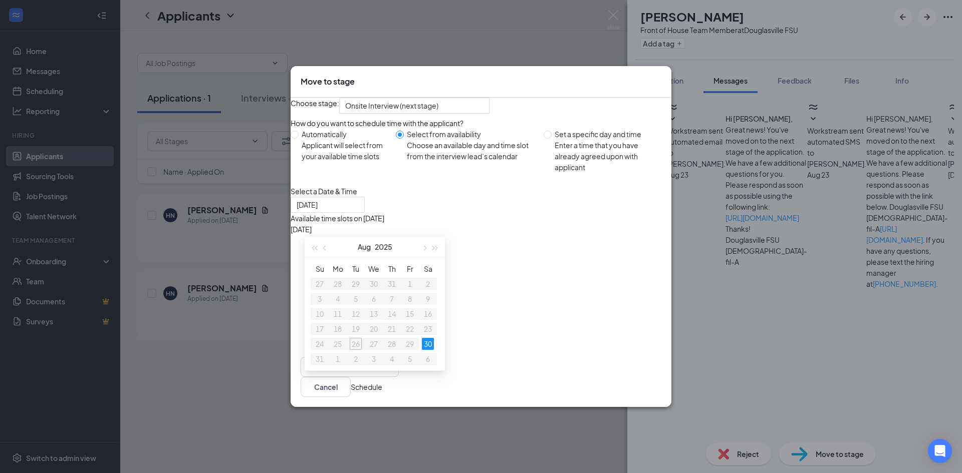
click at [482, 250] on div "7:30AM - 7:45AM" at bounding box center [386, 251] width 192 height 11
click at [382, 393] on button "Schedule" at bounding box center [367, 387] width 32 height 11
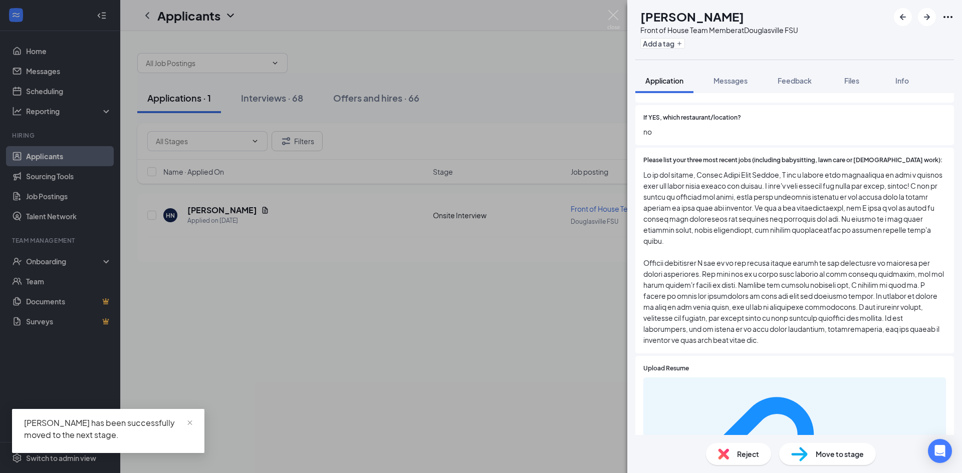
scroll to position [383, 0]
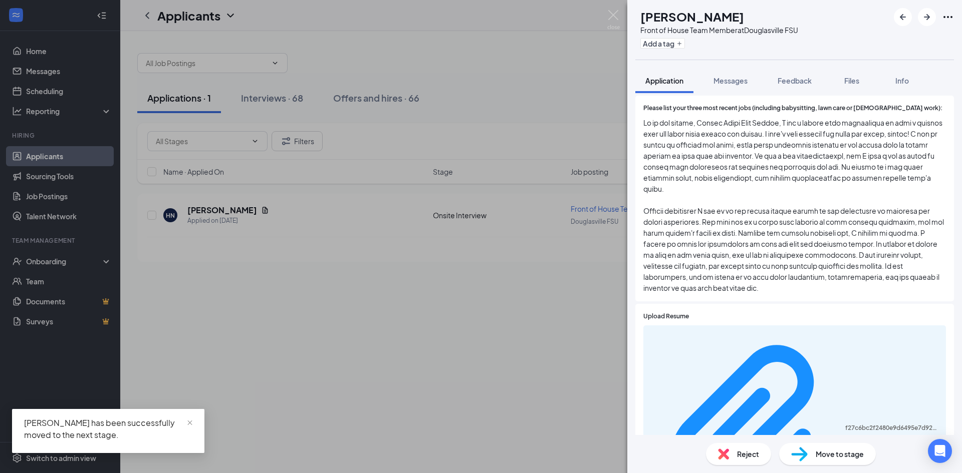
click at [843, 450] on span "Move to stage" at bounding box center [839, 454] width 48 height 11
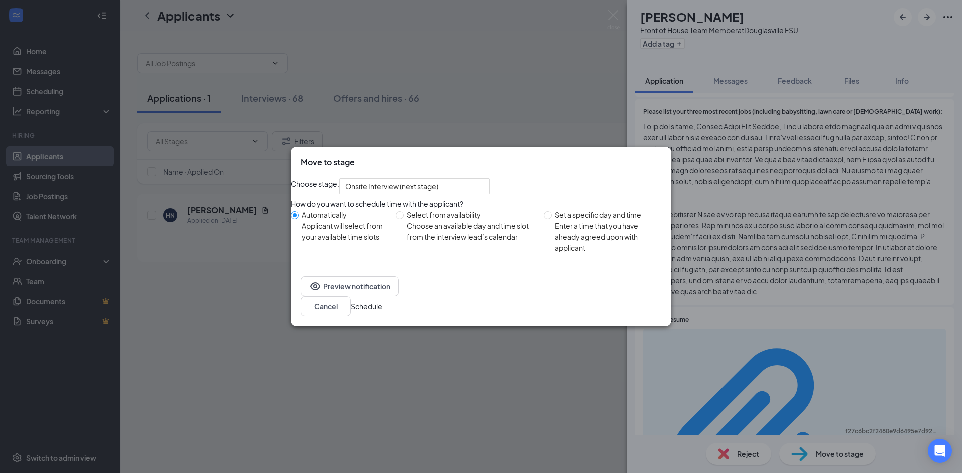
click at [661, 157] on icon "Cross" at bounding box center [661, 157] width 0 height 0
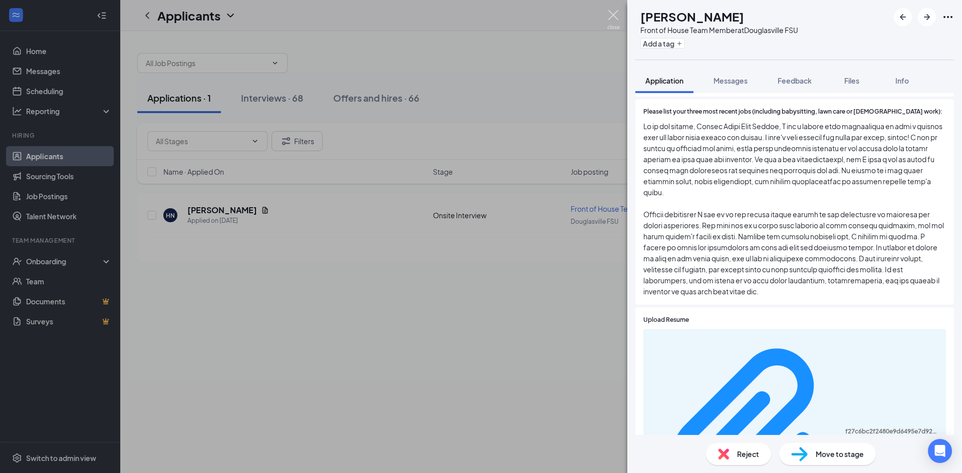
click at [614, 14] on img at bounding box center [613, 20] width 13 height 20
